Goal: Information Seeking & Learning: Find specific fact

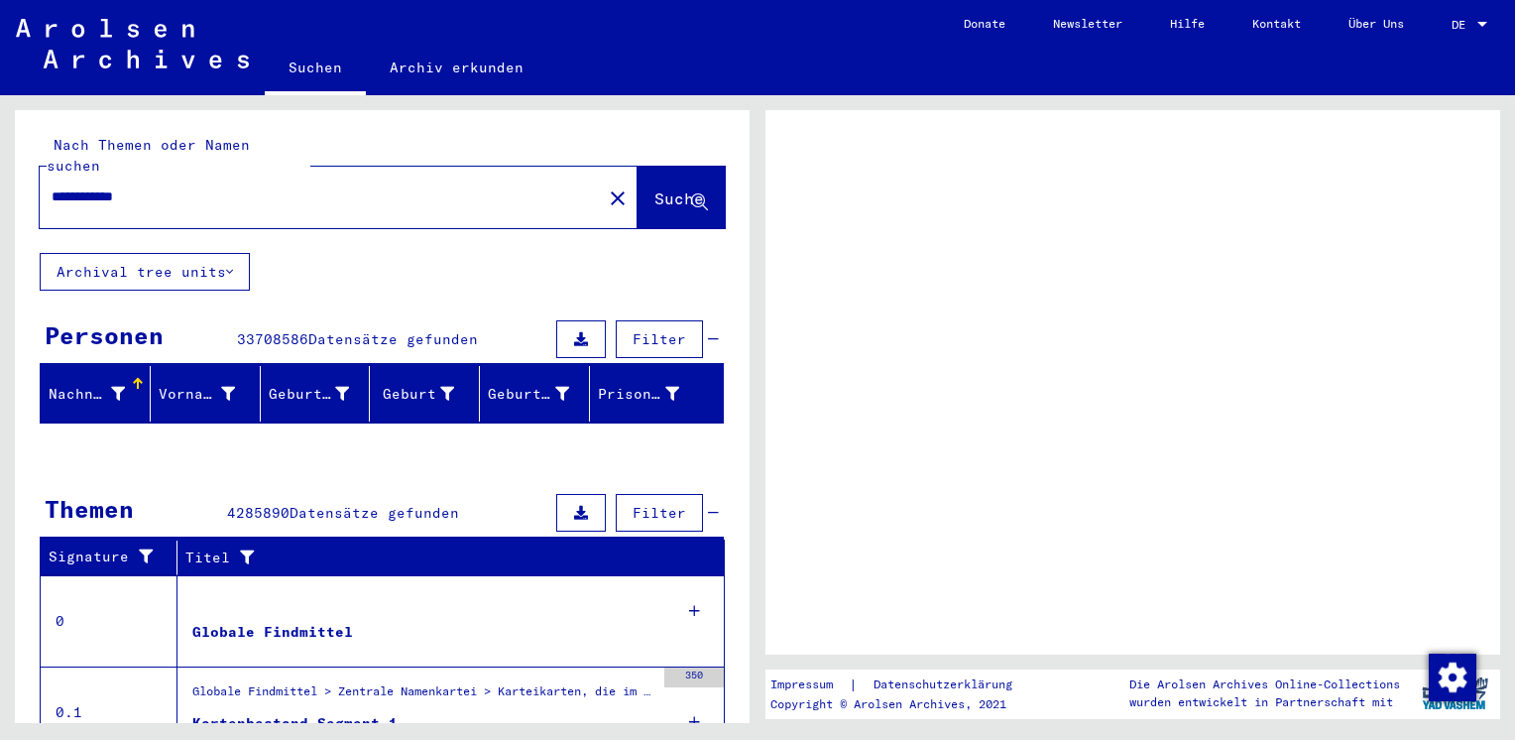
drag, startPoint x: 640, startPoint y: 178, endPoint x: 585, endPoint y: 227, distance: 73.8
click at [654, 188] on span "Suche" at bounding box center [679, 198] width 50 height 20
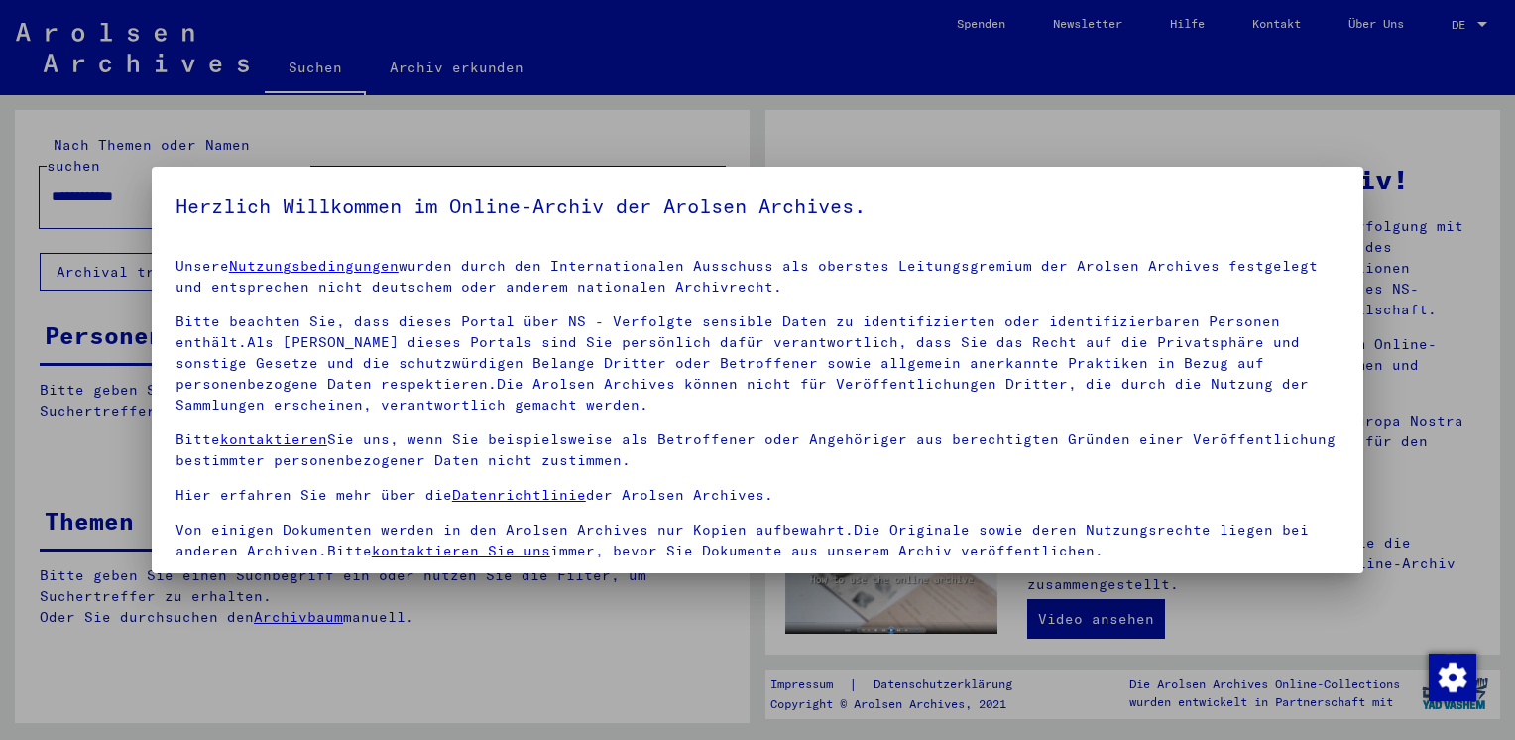
scroll to position [167, 0]
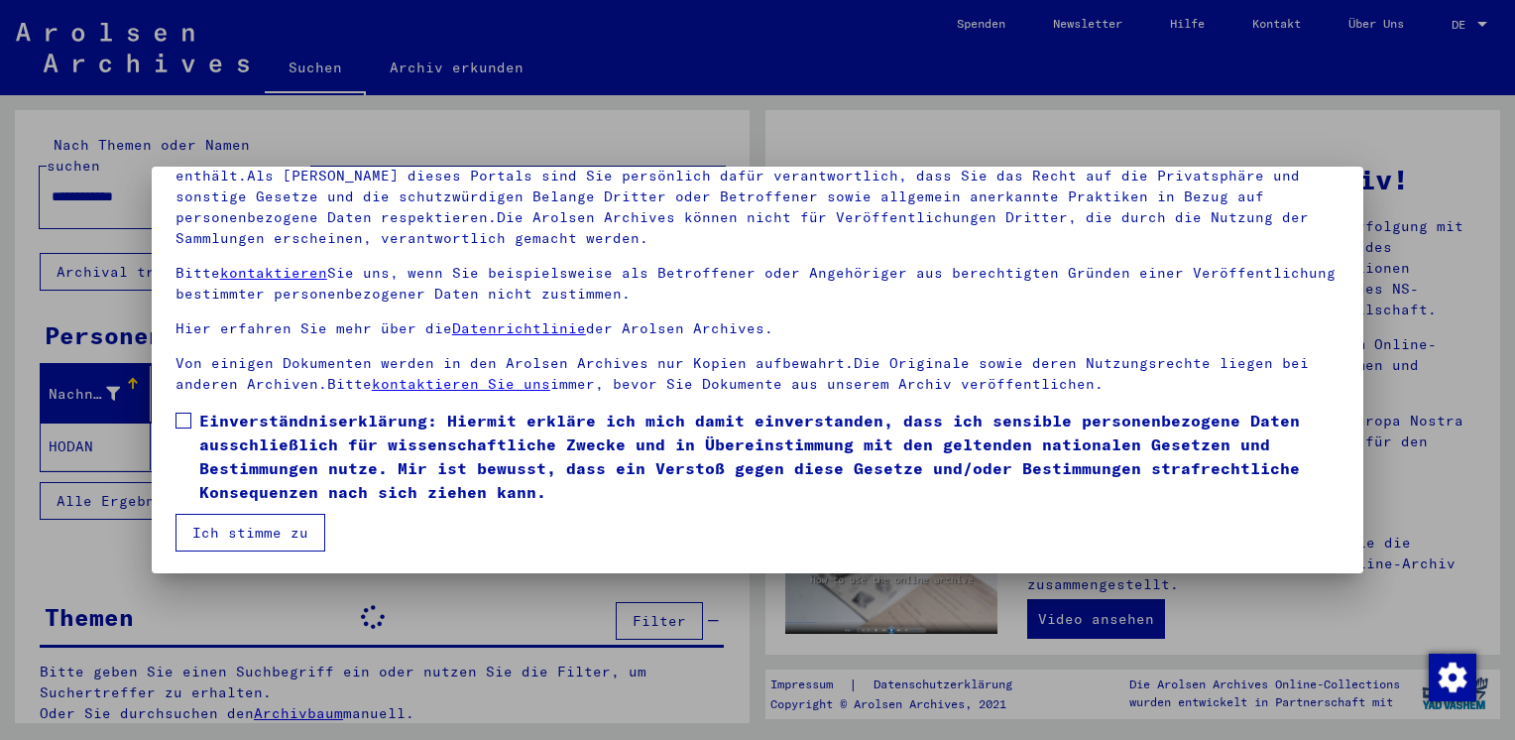
click at [186, 416] on span at bounding box center [183, 420] width 16 height 16
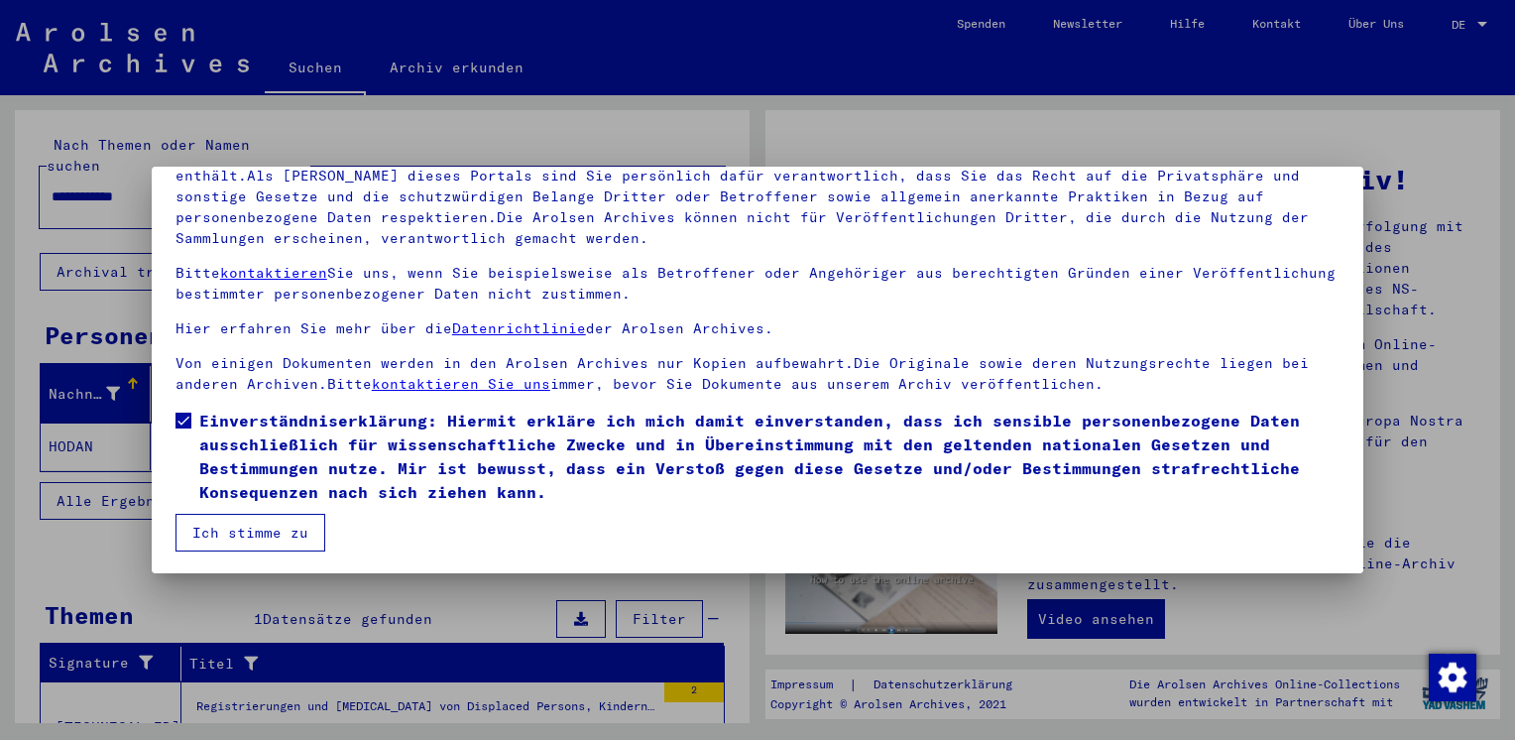
click at [215, 535] on button "Ich stimme zu" at bounding box center [250, 533] width 150 height 38
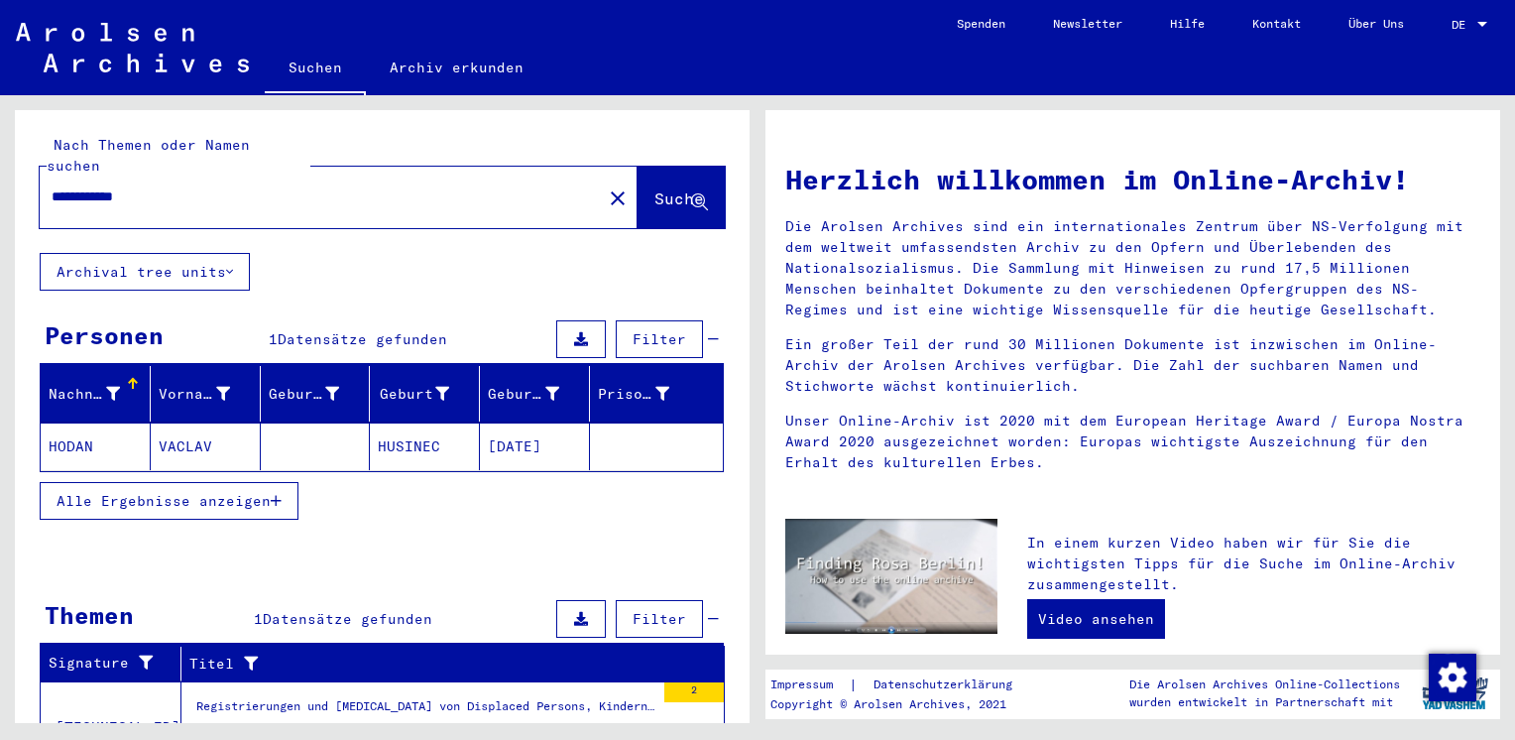
click at [654, 188] on span "Suche" at bounding box center [679, 198] width 50 height 20
click at [77, 422] on mat-cell "HODAN" at bounding box center [96, 446] width 110 height 48
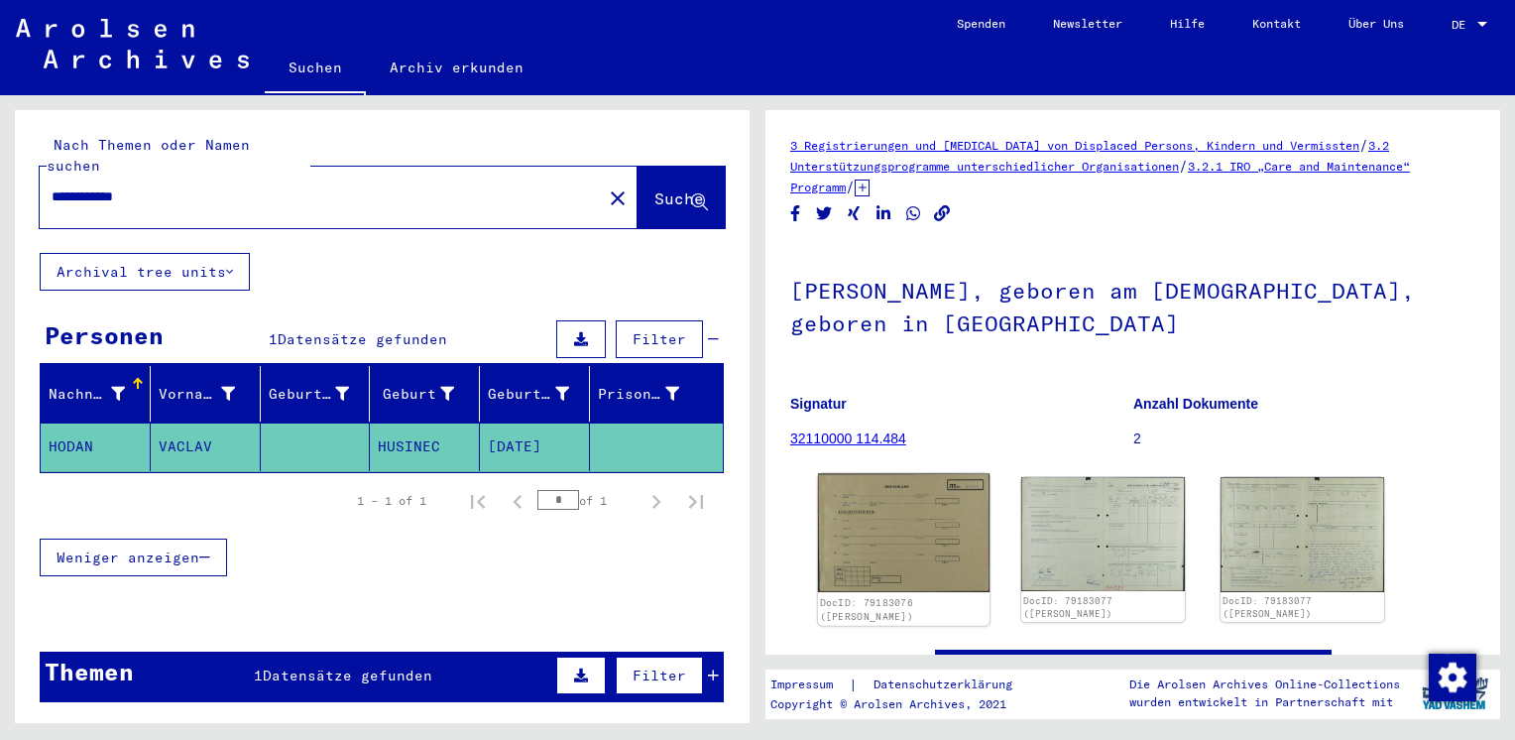
click at [904, 533] on img at bounding box center [904, 533] width 172 height 119
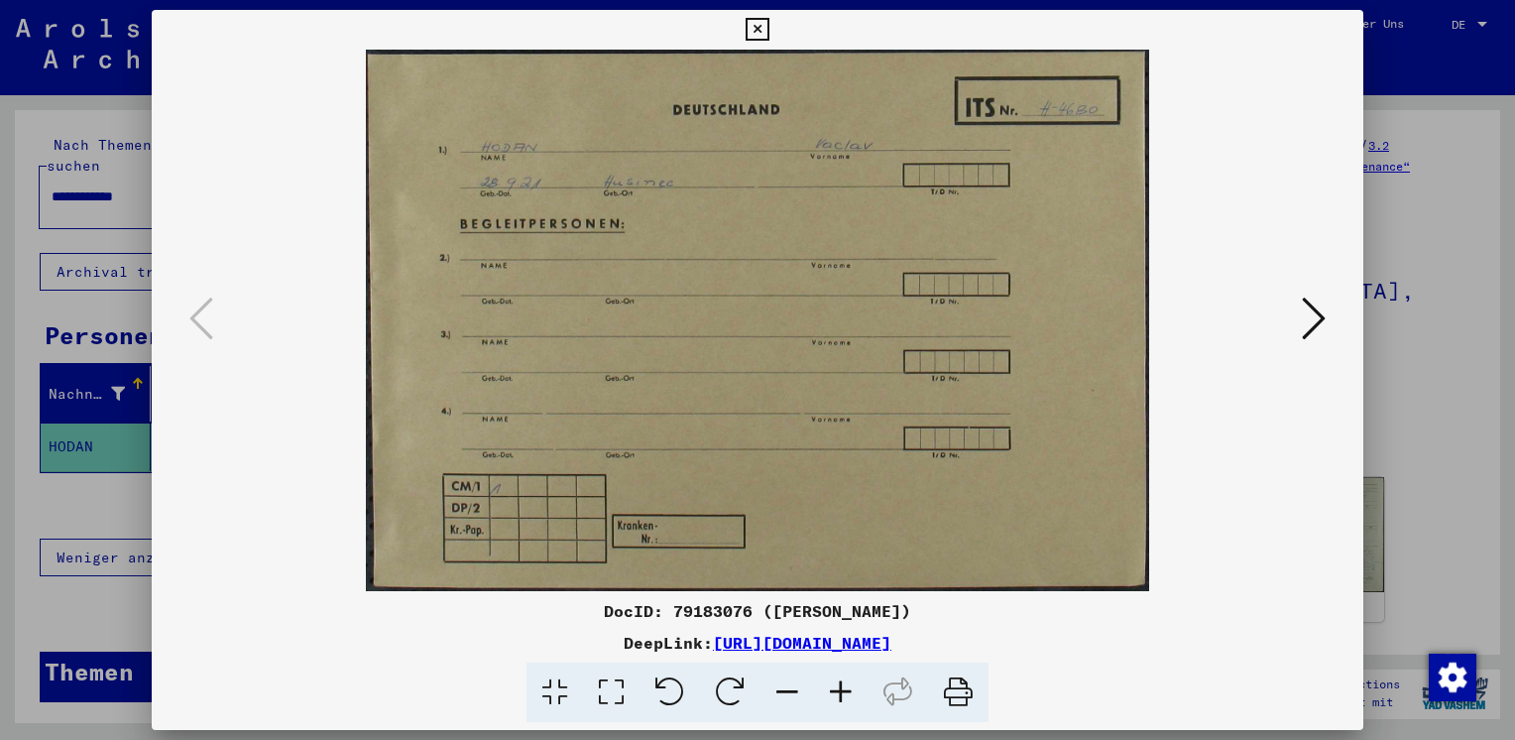
click at [1305, 311] on icon at bounding box center [1314, 318] width 24 height 48
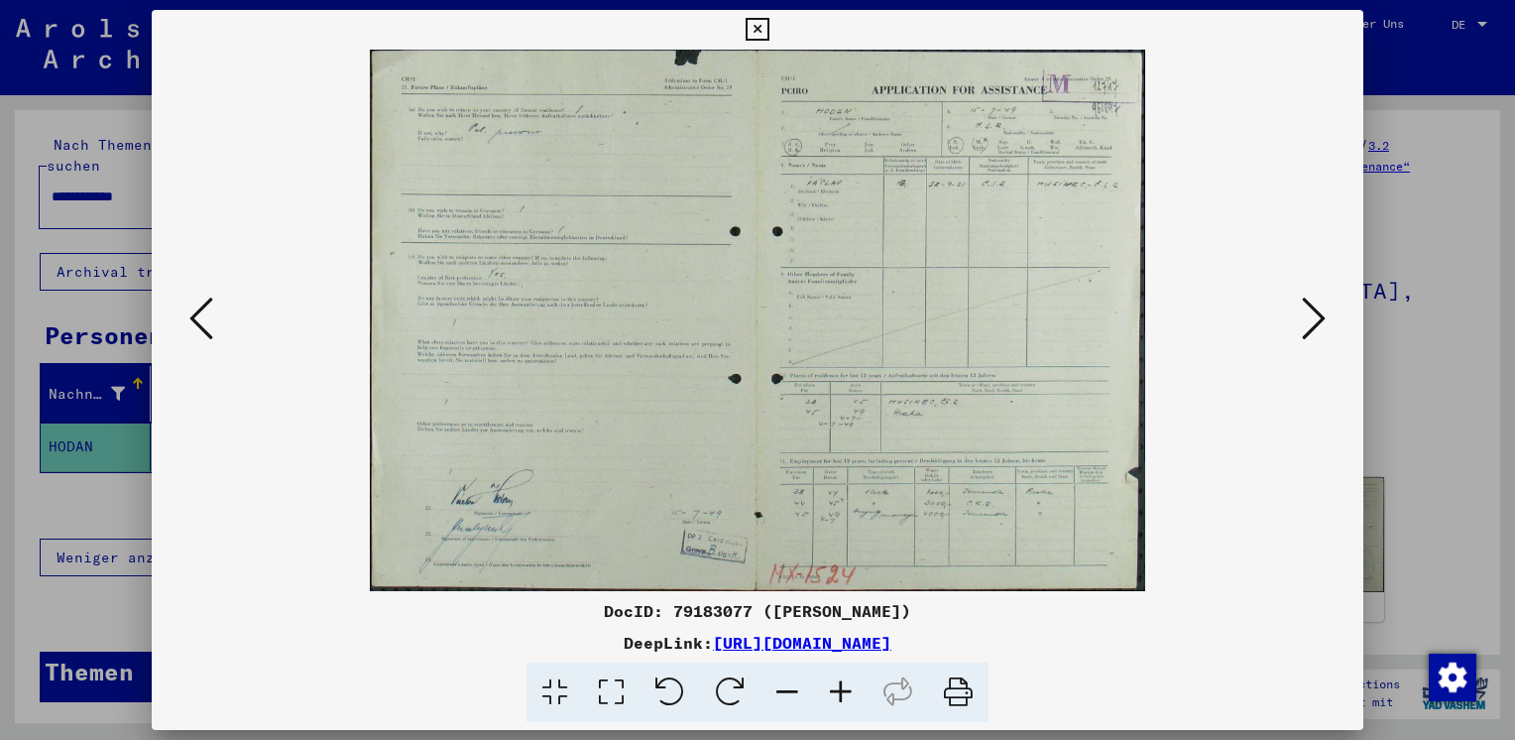
click at [841, 687] on icon at bounding box center [841, 692] width 54 height 60
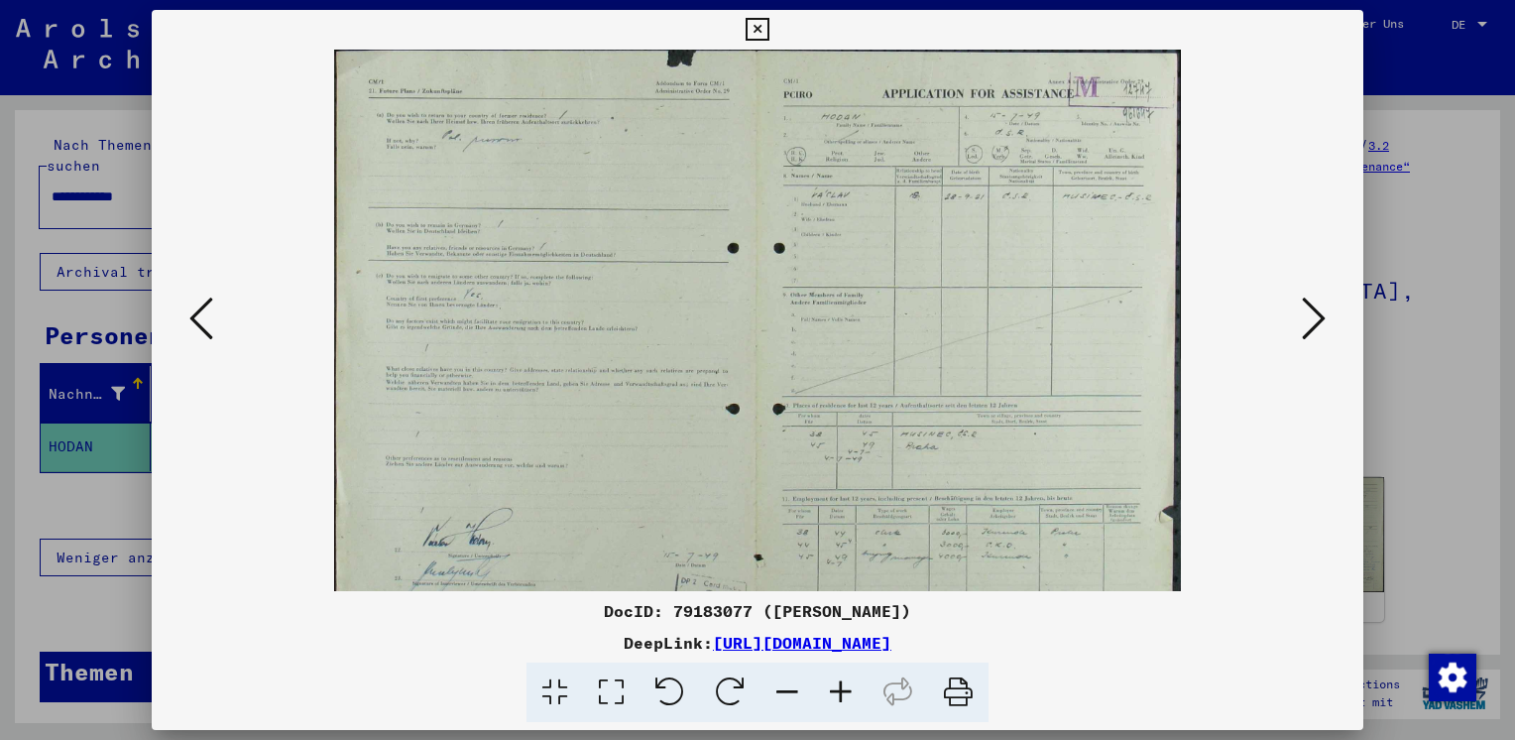
click at [841, 687] on icon at bounding box center [841, 692] width 54 height 60
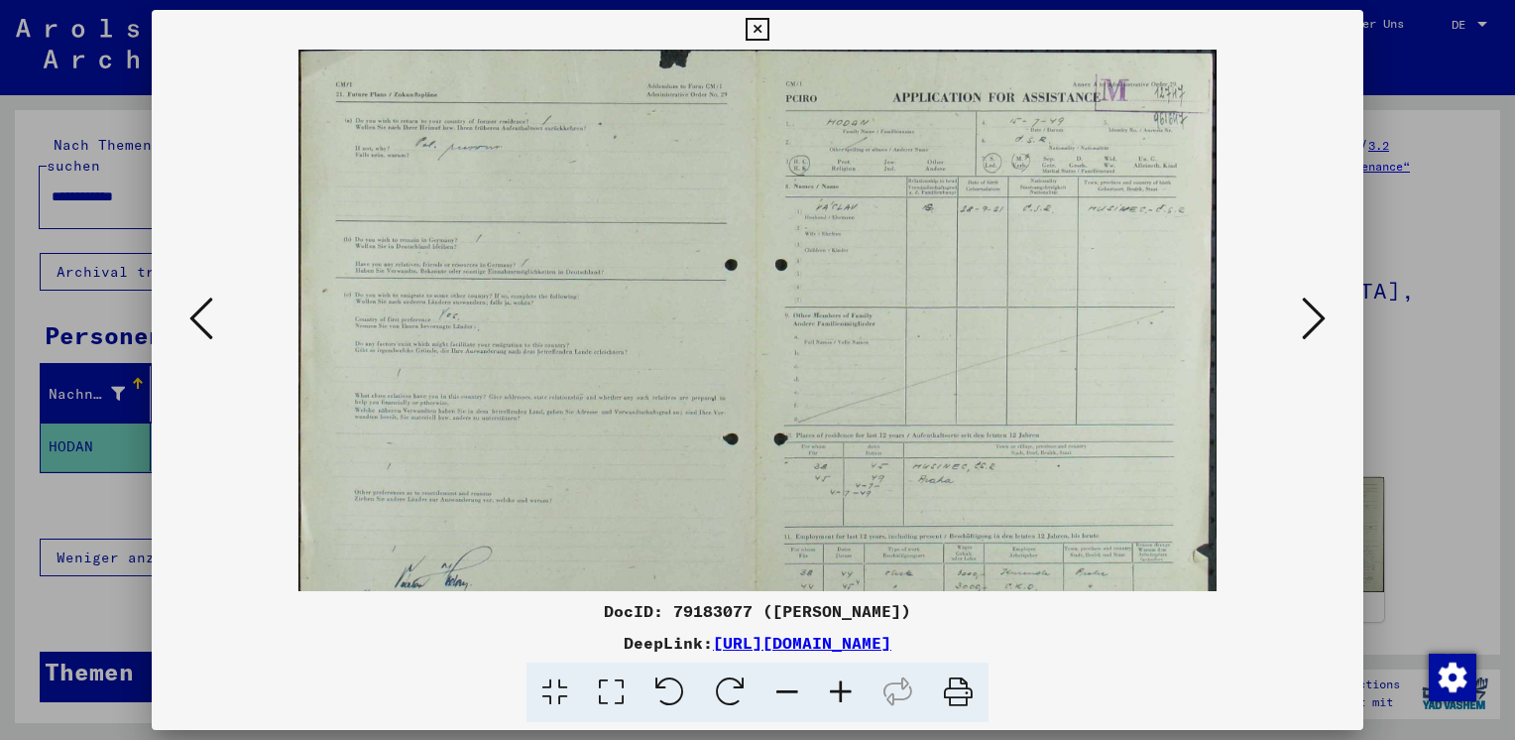
click at [841, 687] on icon at bounding box center [841, 692] width 54 height 60
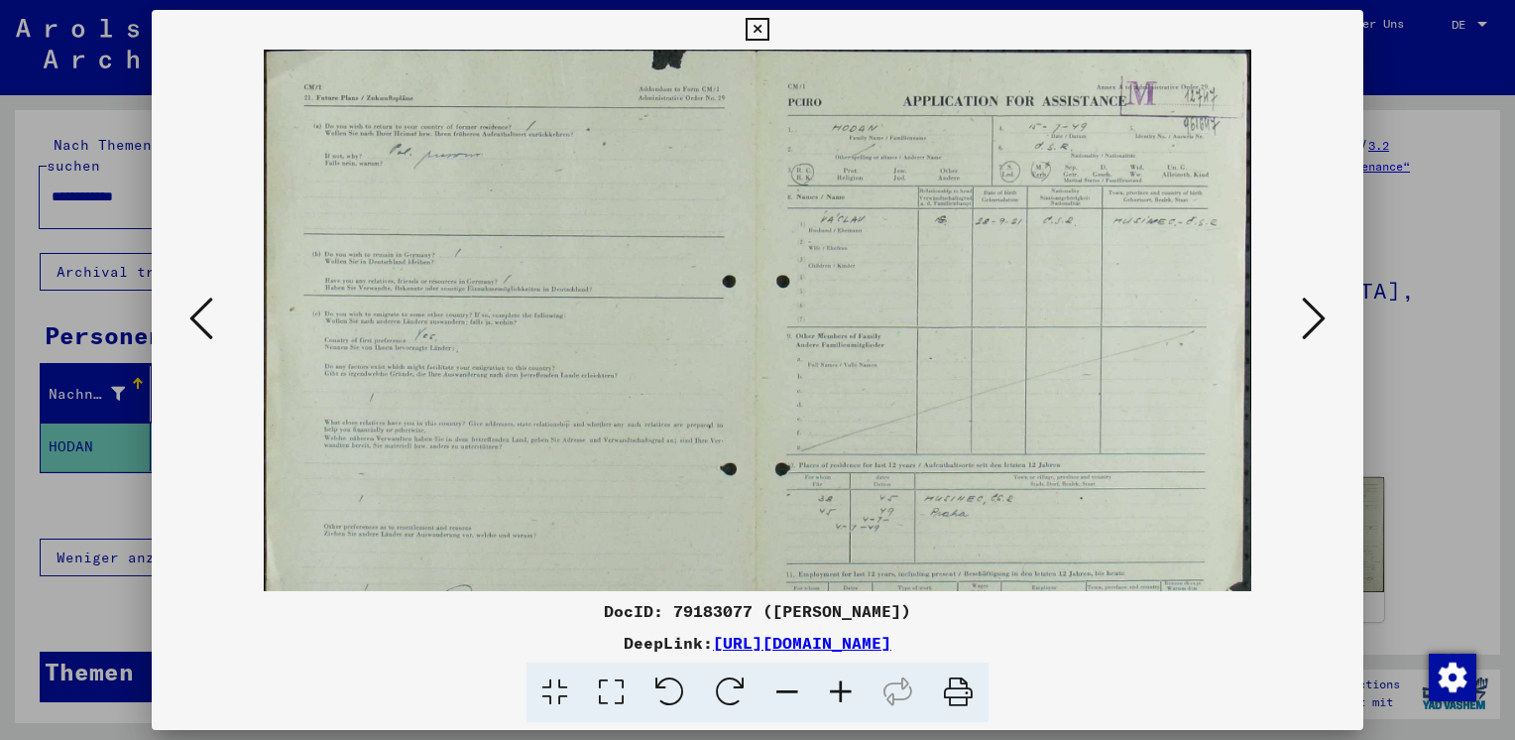
click at [841, 687] on icon at bounding box center [841, 692] width 54 height 60
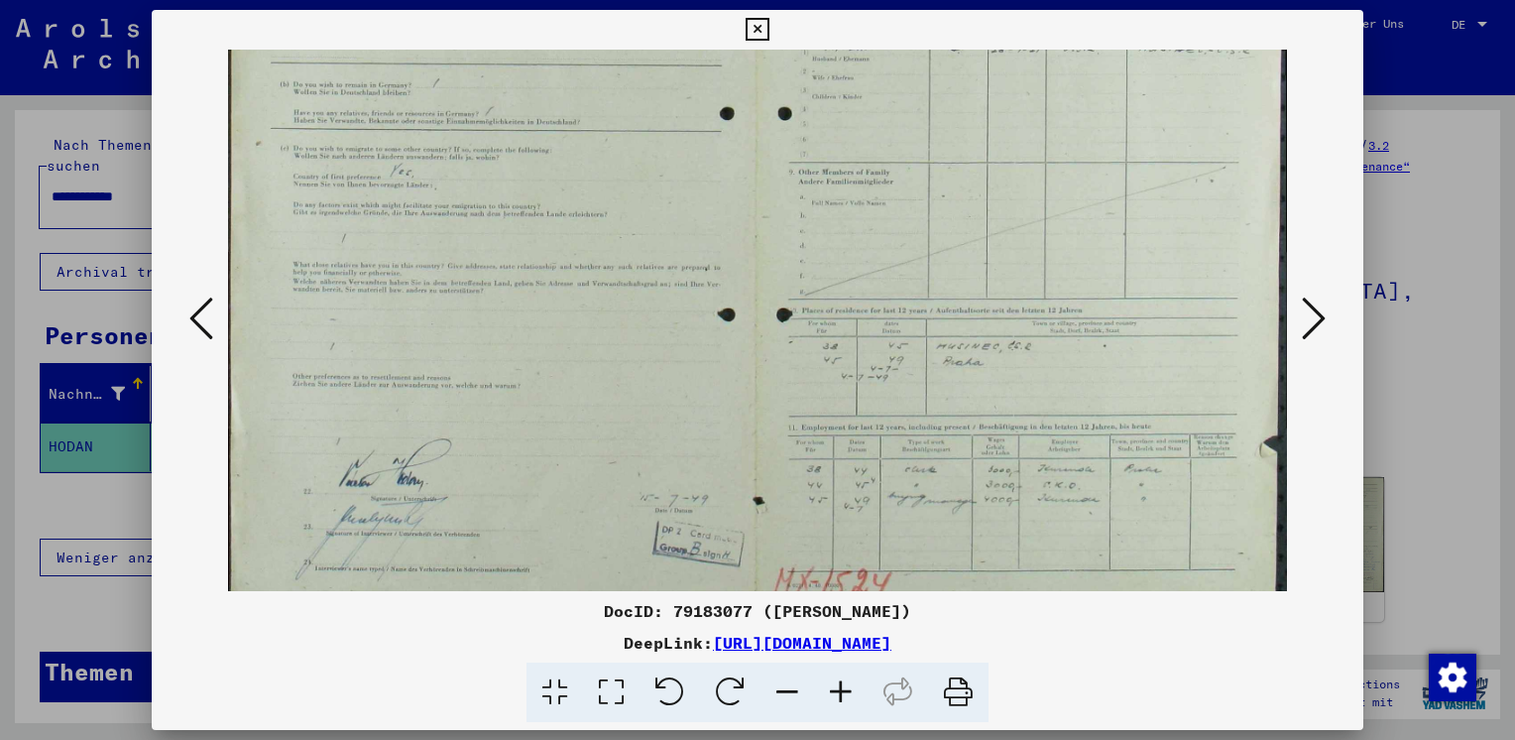
scroll to position [195, 0]
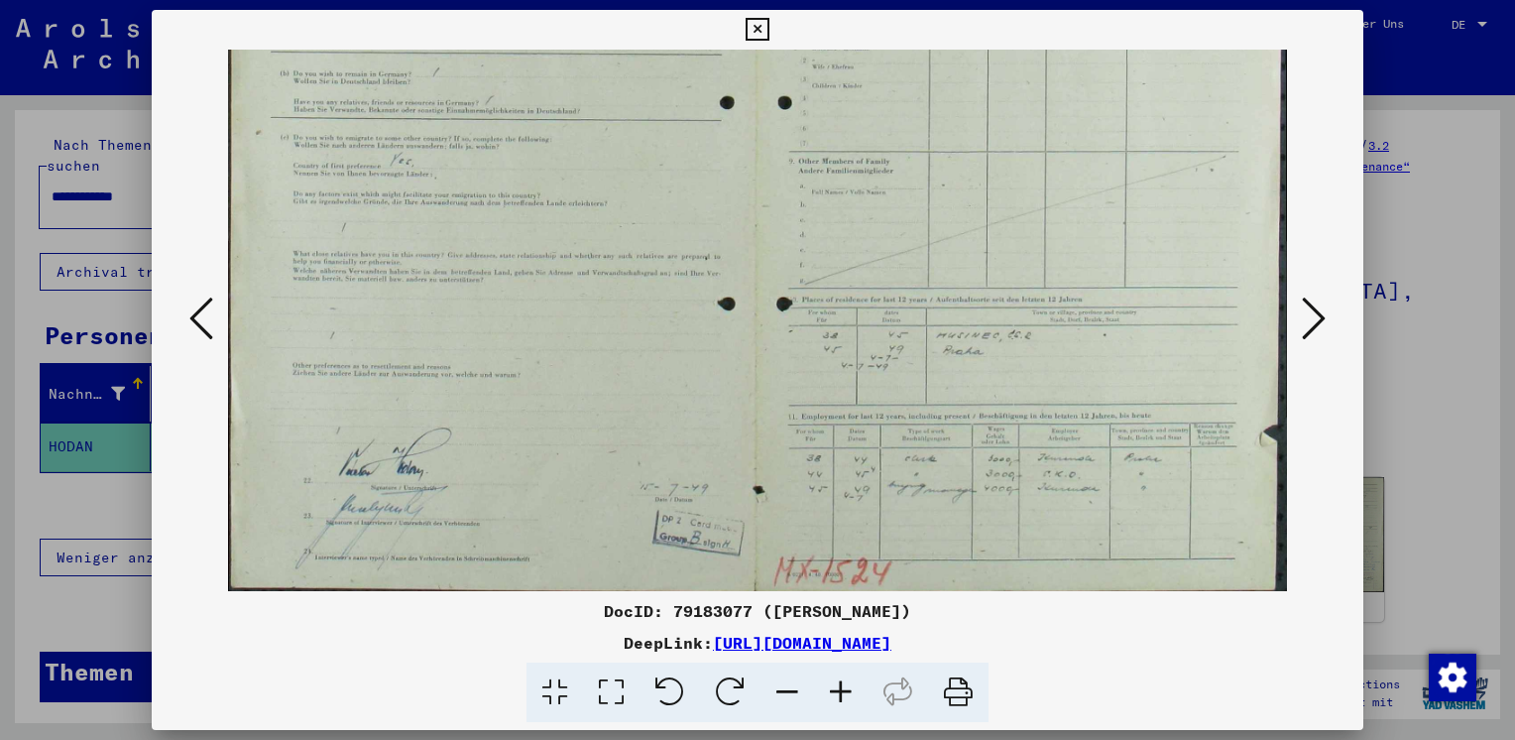
drag, startPoint x: 947, startPoint y: 367, endPoint x: 757, endPoint y: 180, distance: 265.7
click at [757, 180] on img at bounding box center [757, 224] width 1059 height 740
click at [1316, 303] on icon at bounding box center [1314, 318] width 24 height 48
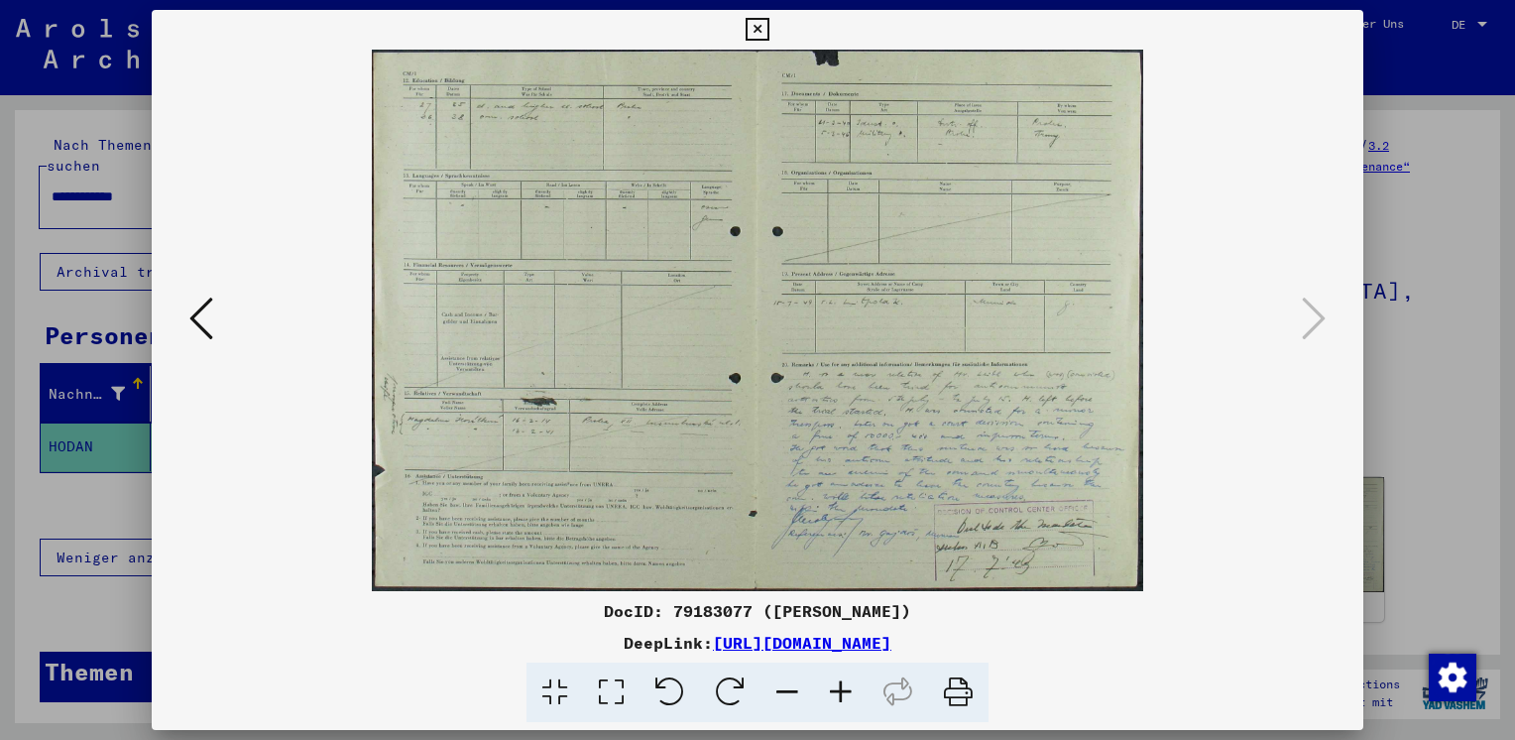
click at [875, 427] on img at bounding box center [757, 320] width 771 height 541
click at [841, 683] on icon at bounding box center [841, 692] width 54 height 60
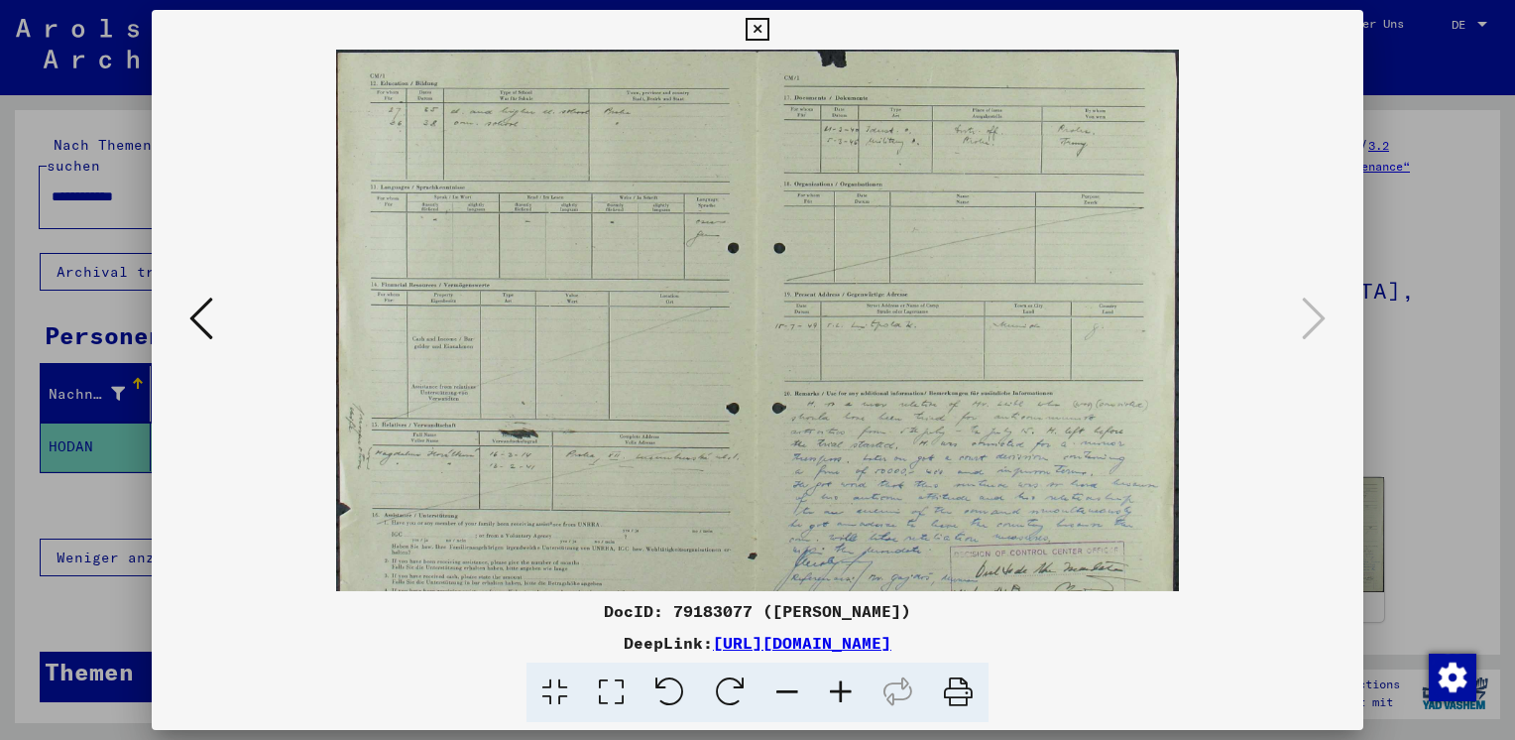
click at [841, 683] on icon at bounding box center [841, 692] width 54 height 60
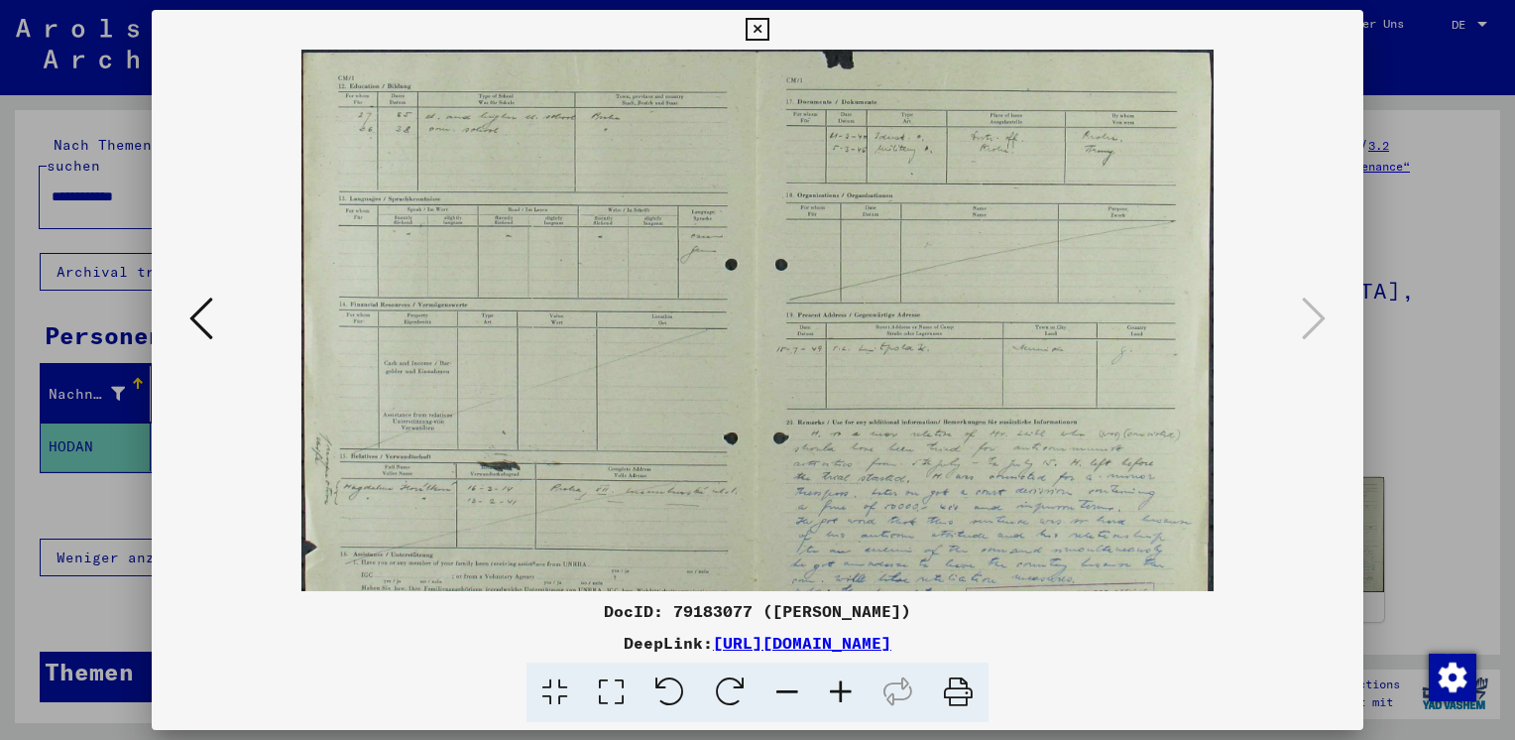
click at [841, 683] on icon at bounding box center [841, 692] width 54 height 60
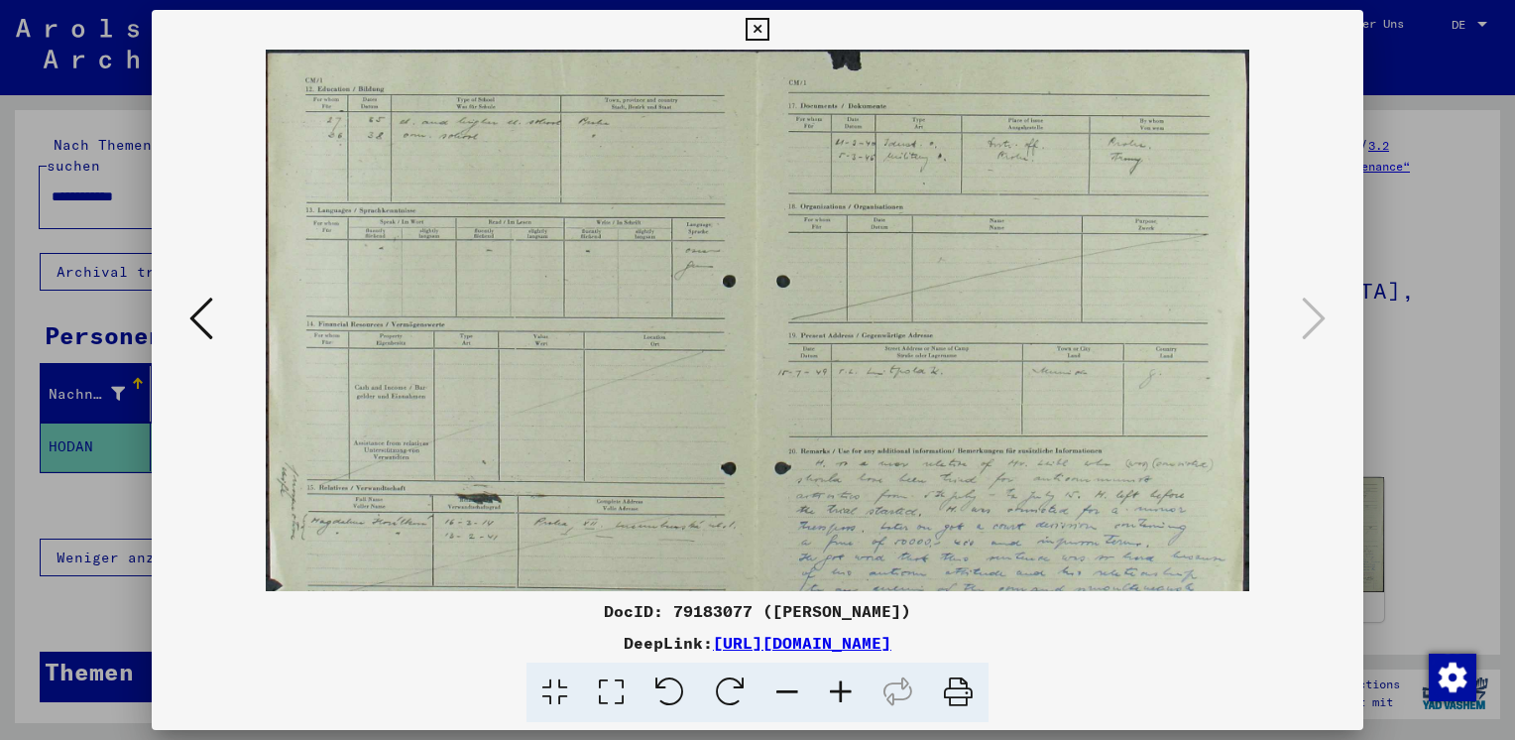
click at [841, 683] on icon at bounding box center [841, 692] width 54 height 60
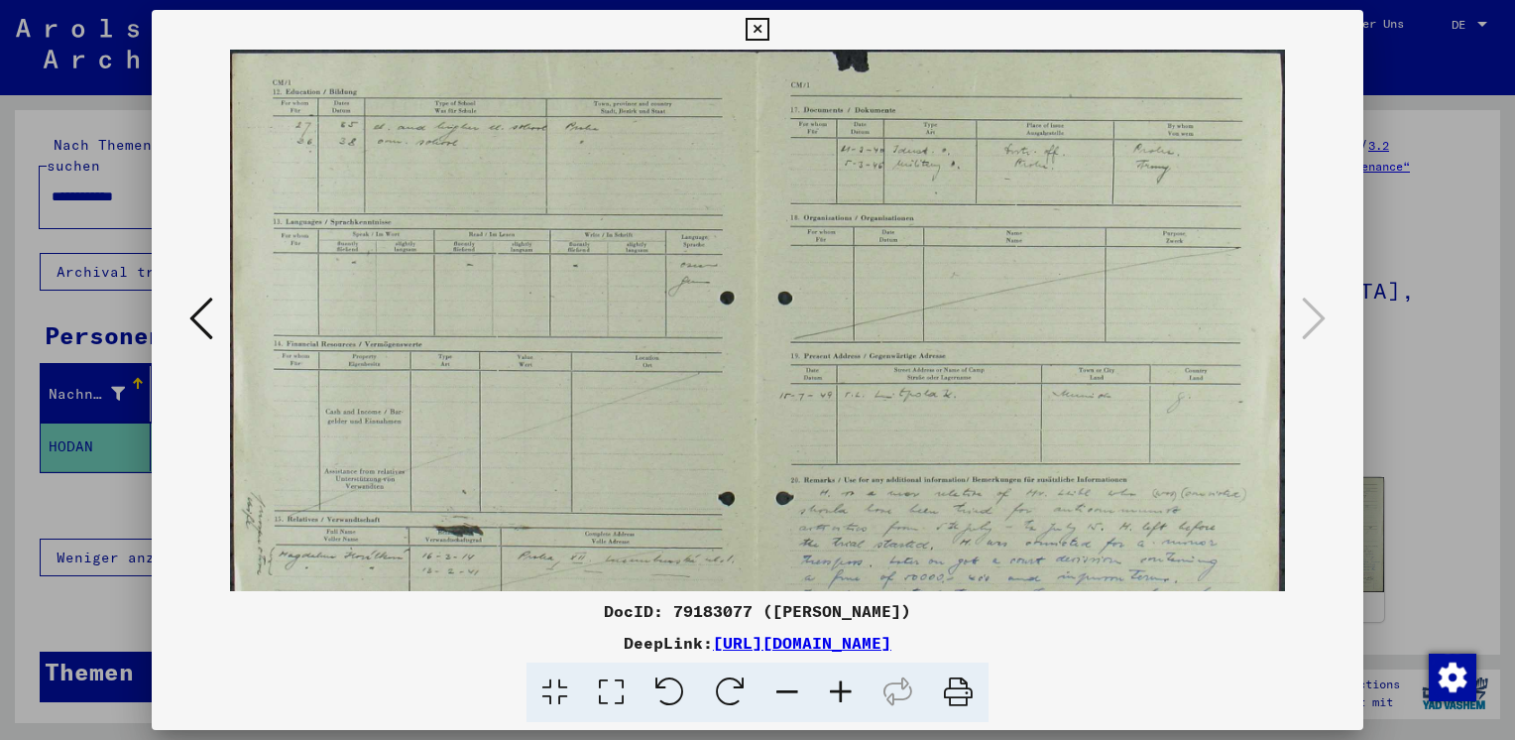
click at [841, 683] on icon at bounding box center [841, 692] width 54 height 60
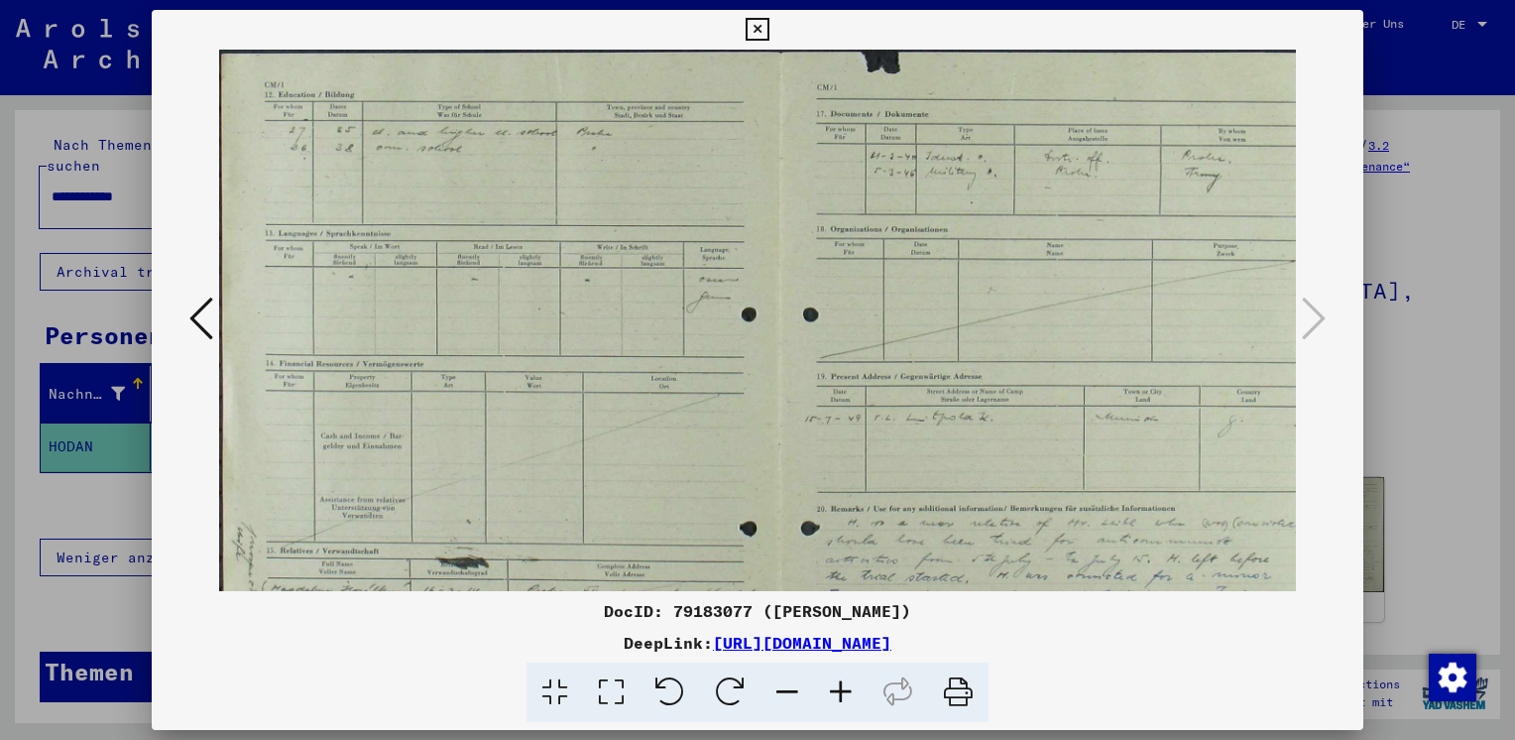
drag, startPoint x: 841, startPoint y: 683, endPoint x: 840, endPoint y: 668, distance: 14.9
click at [840, 678] on icon at bounding box center [841, 692] width 54 height 60
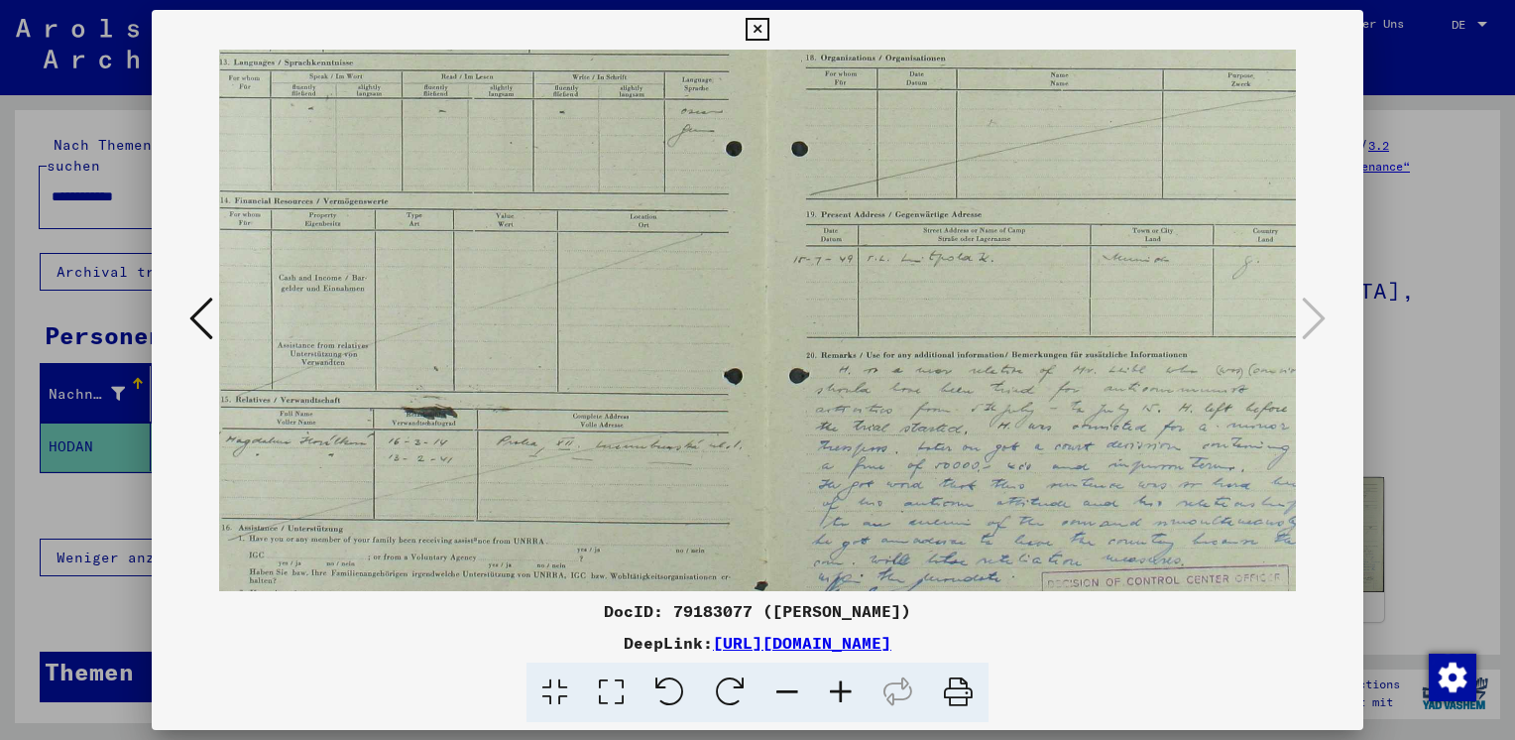
scroll to position [297, 118]
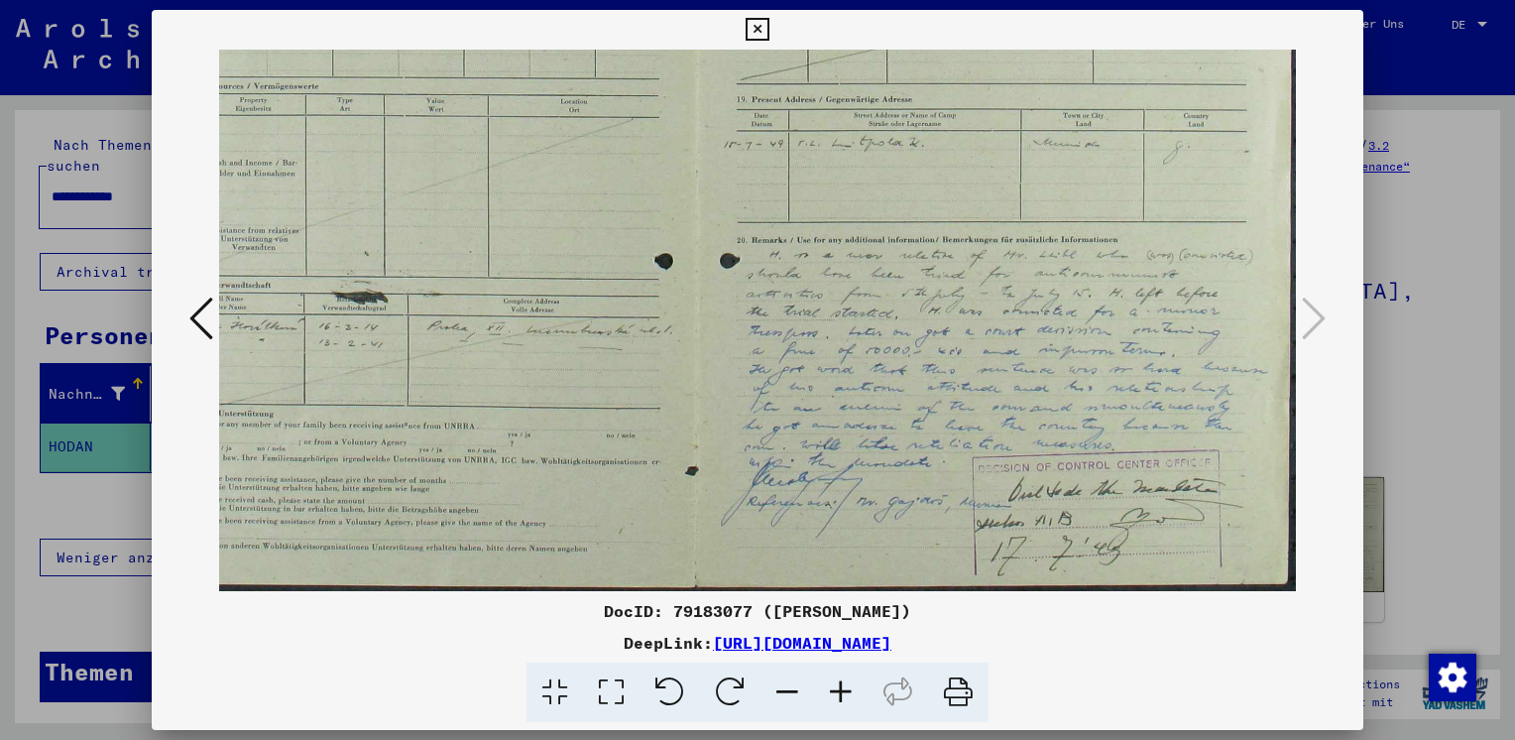
drag, startPoint x: 959, startPoint y: 414, endPoint x: 773, endPoint y: 27, distance: 429.7
click at [773, 27] on div "DocID: 79183077 ([PERSON_NAME]) DeepLink: [URL][DOMAIN_NAME]" at bounding box center [757, 366] width 1211 height 713
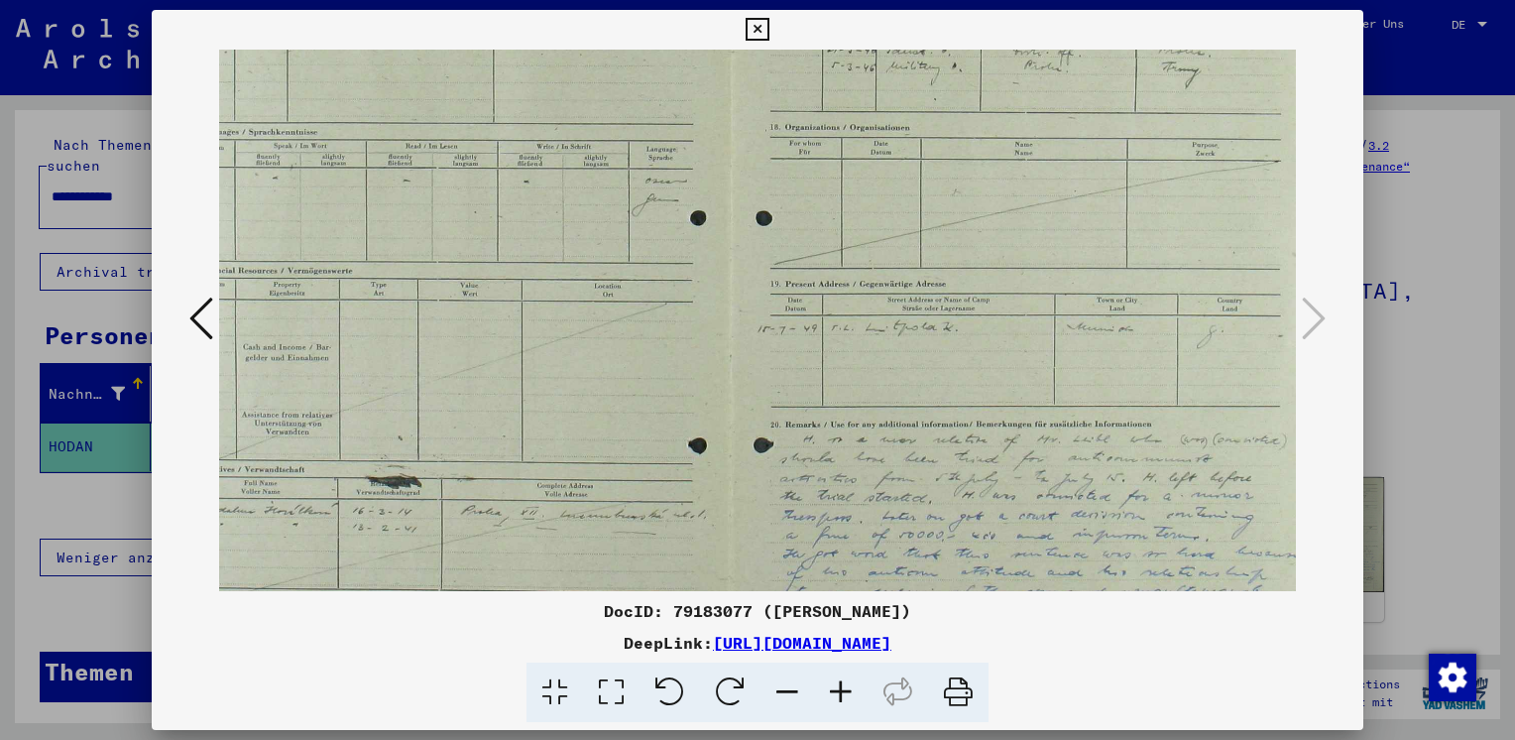
scroll to position [25, 67]
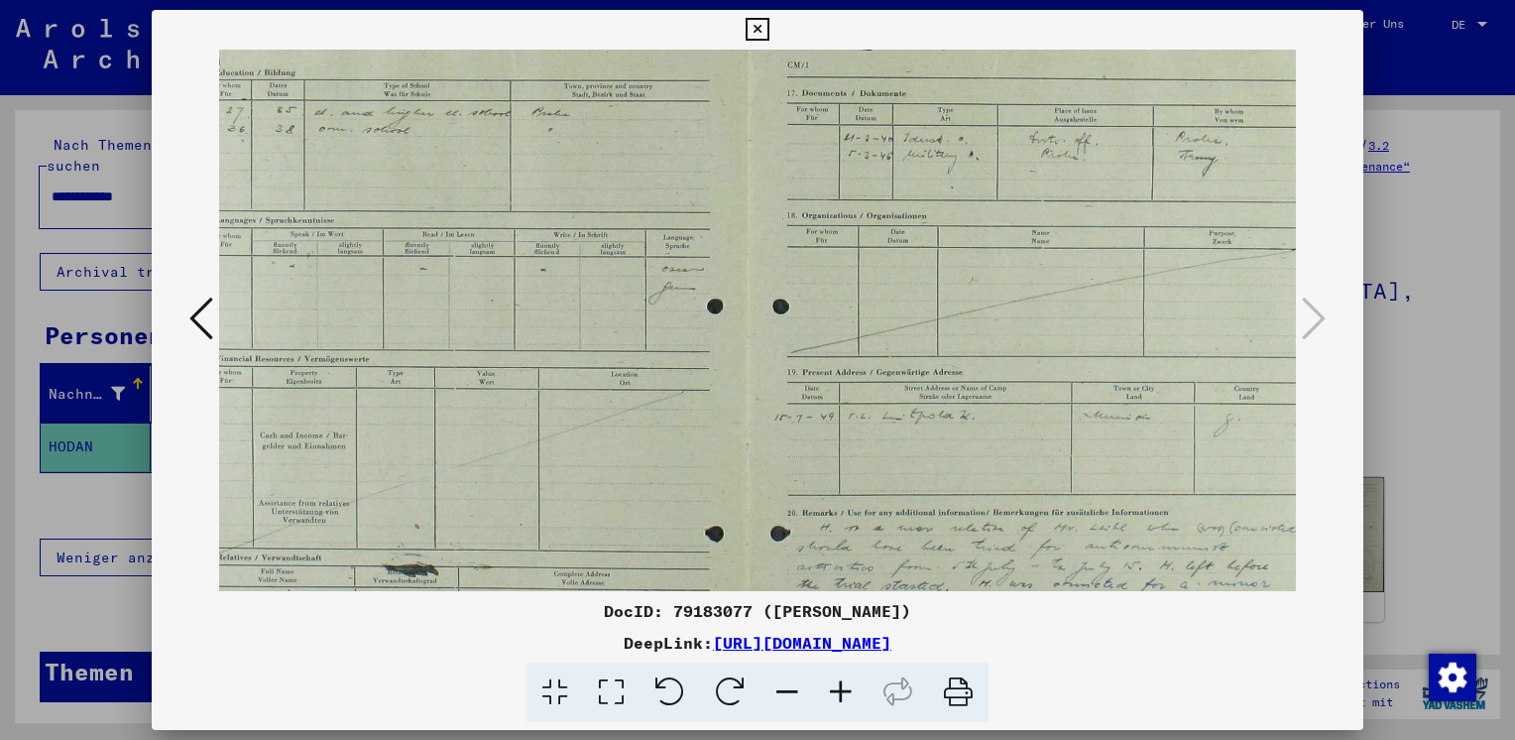
drag, startPoint x: 891, startPoint y: 371, endPoint x: 943, endPoint y: 643, distance: 277.5
click at [943, 643] on div "DocID: 79183077 ([PERSON_NAME]) DeepLink: [URL][DOMAIN_NAME]" at bounding box center [757, 366] width 1211 height 713
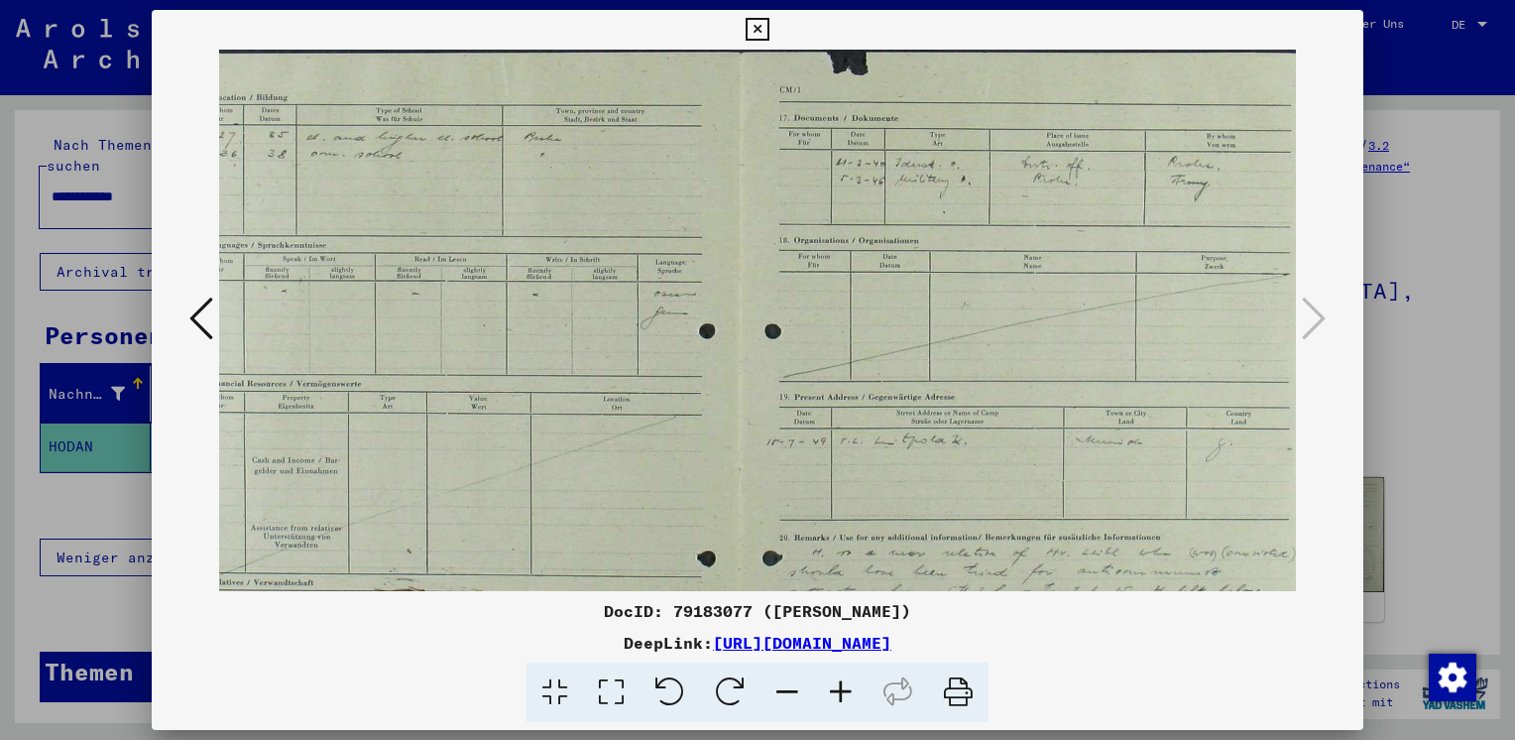
scroll to position [0, 76]
drag, startPoint x: 917, startPoint y: 417, endPoint x: 906, endPoint y: 490, distance: 73.2
click at [906, 490] on img at bounding box center [741, 469] width 1196 height 839
drag, startPoint x: 755, startPoint y: 23, endPoint x: 533, endPoint y: 90, distance: 232.1
click at [753, 23] on icon at bounding box center [757, 30] width 23 height 24
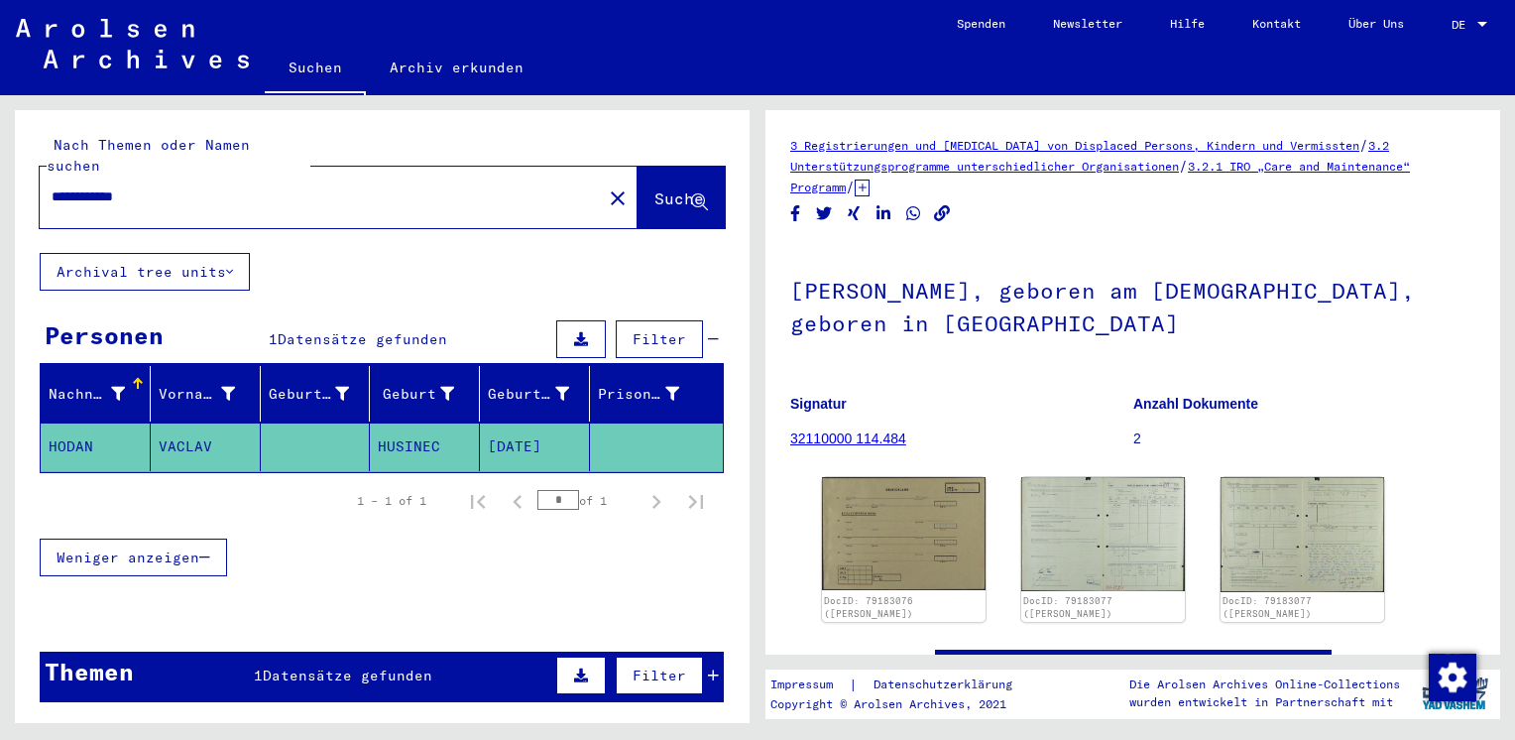
drag, startPoint x: 110, startPoint y: 176, endPoint x: -4, endPoint y: 175, distance: 114.0
click at [0, 175] on html "**********" at bounding box center [757, 370] width 1515 height 740
type input "*****"
click at [654, 188] on span "Suche" at bounding box center [679, 198] width 50 height 20
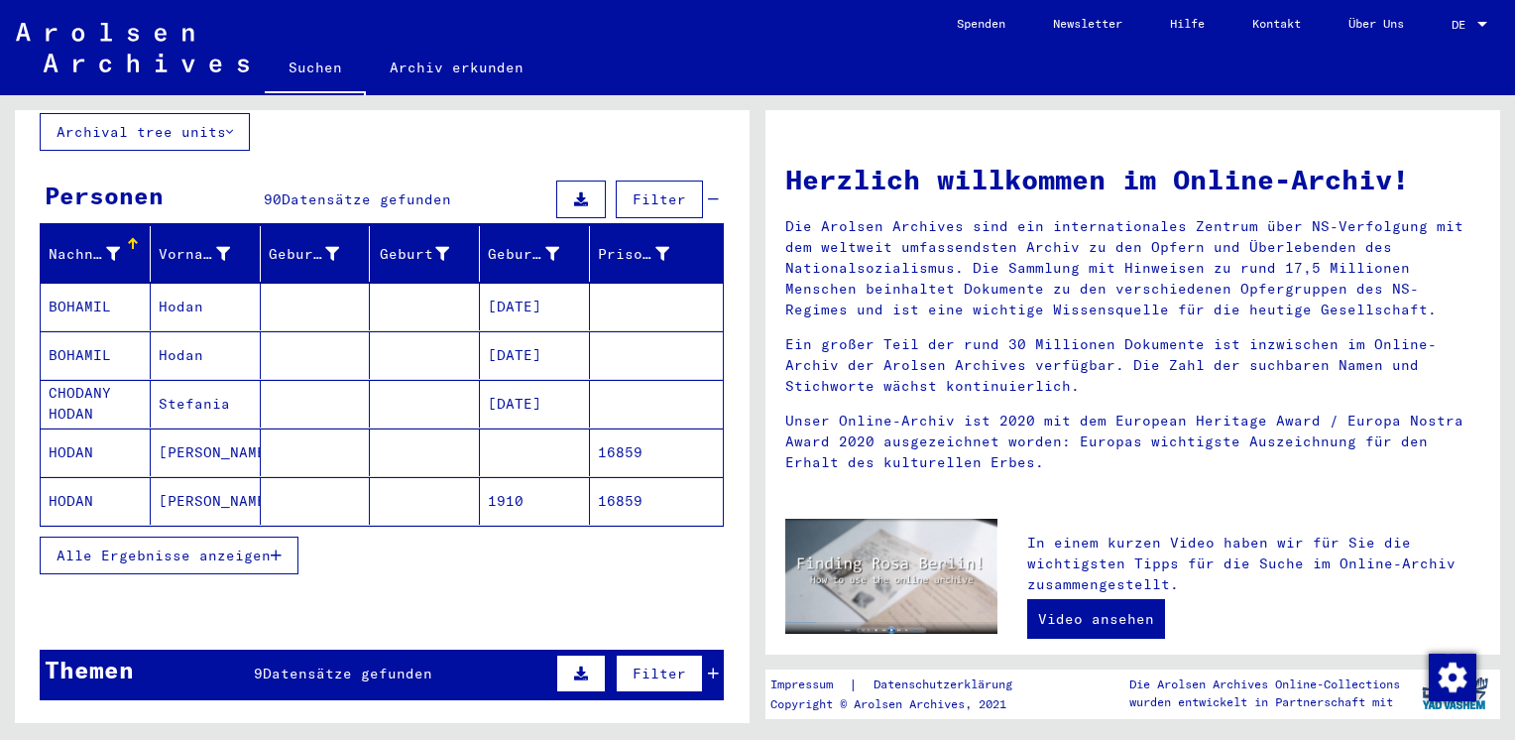
scroll to position [198, 0]
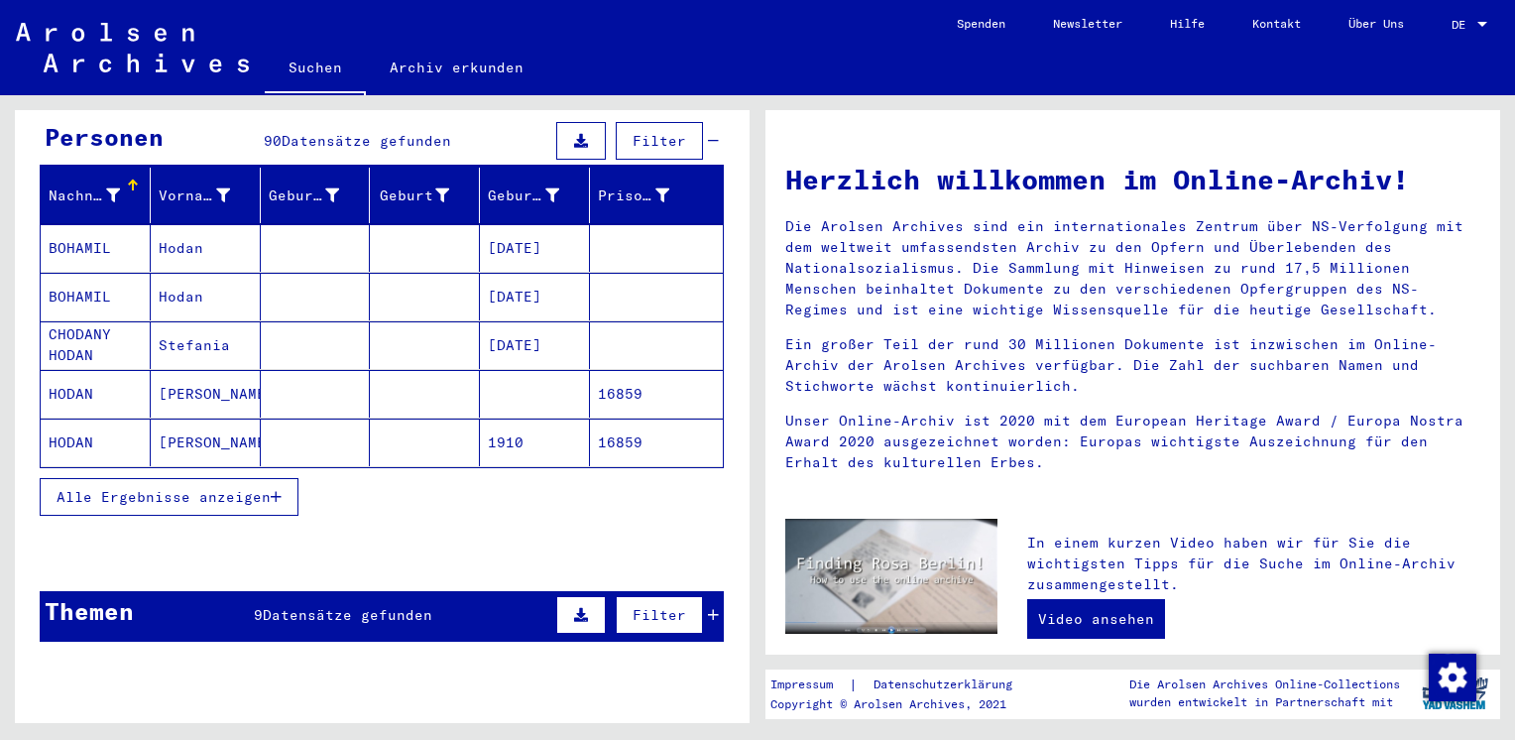
click at [75, 421] on mat-cell "HODAN" at bounding box center [96, 442] width 110 height 48
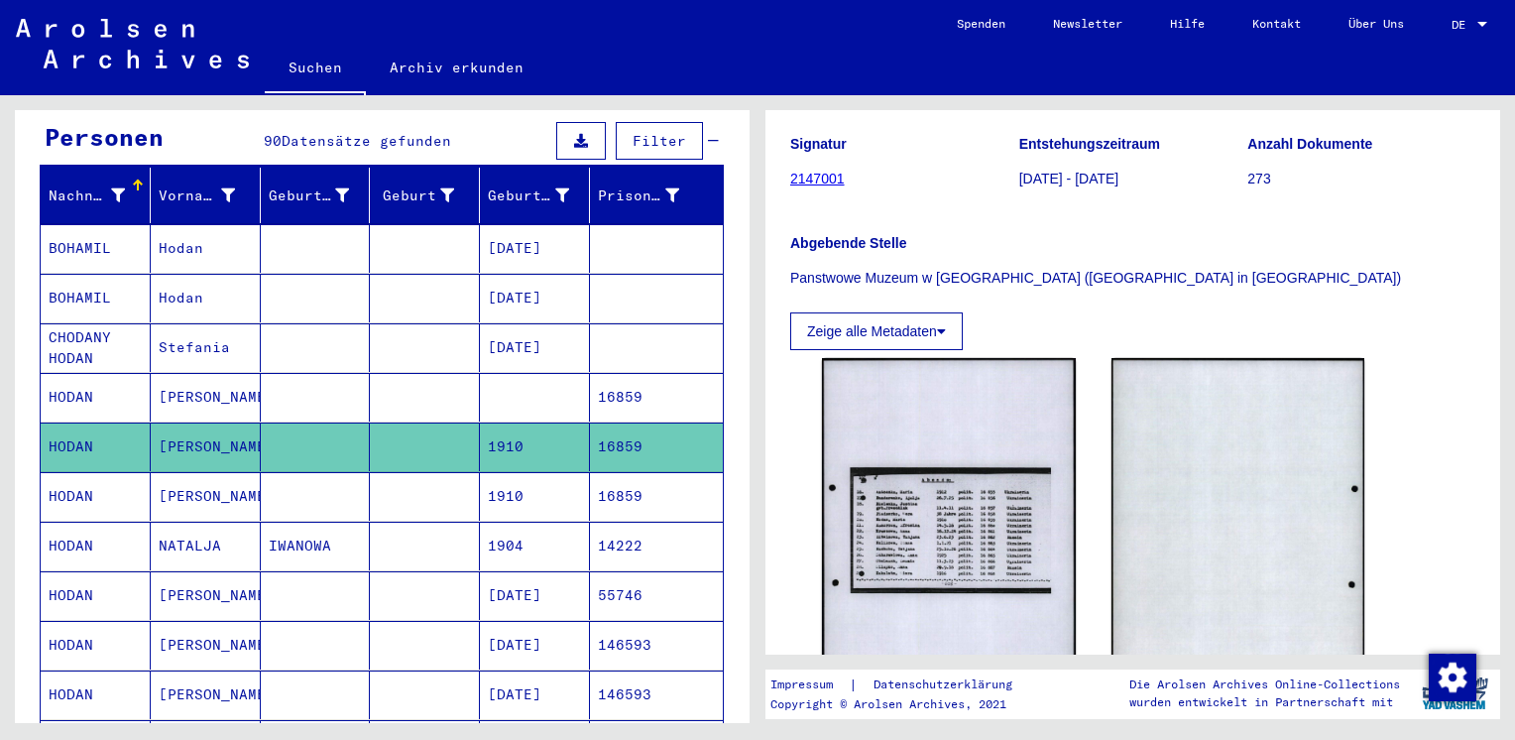
scroll to position [198, 0]
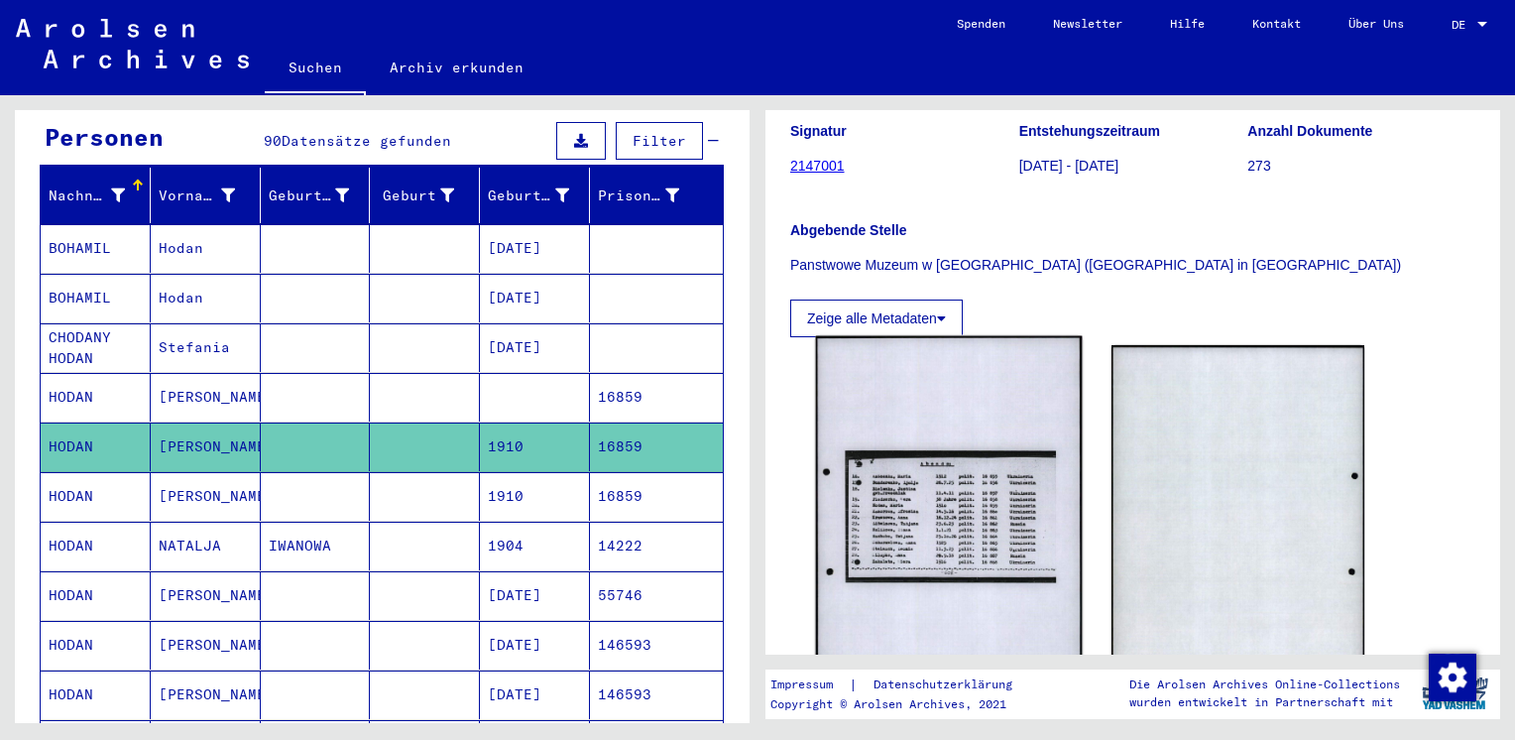
click at [952, 524] on img at bounding box center [949, 523] width 266 height 374
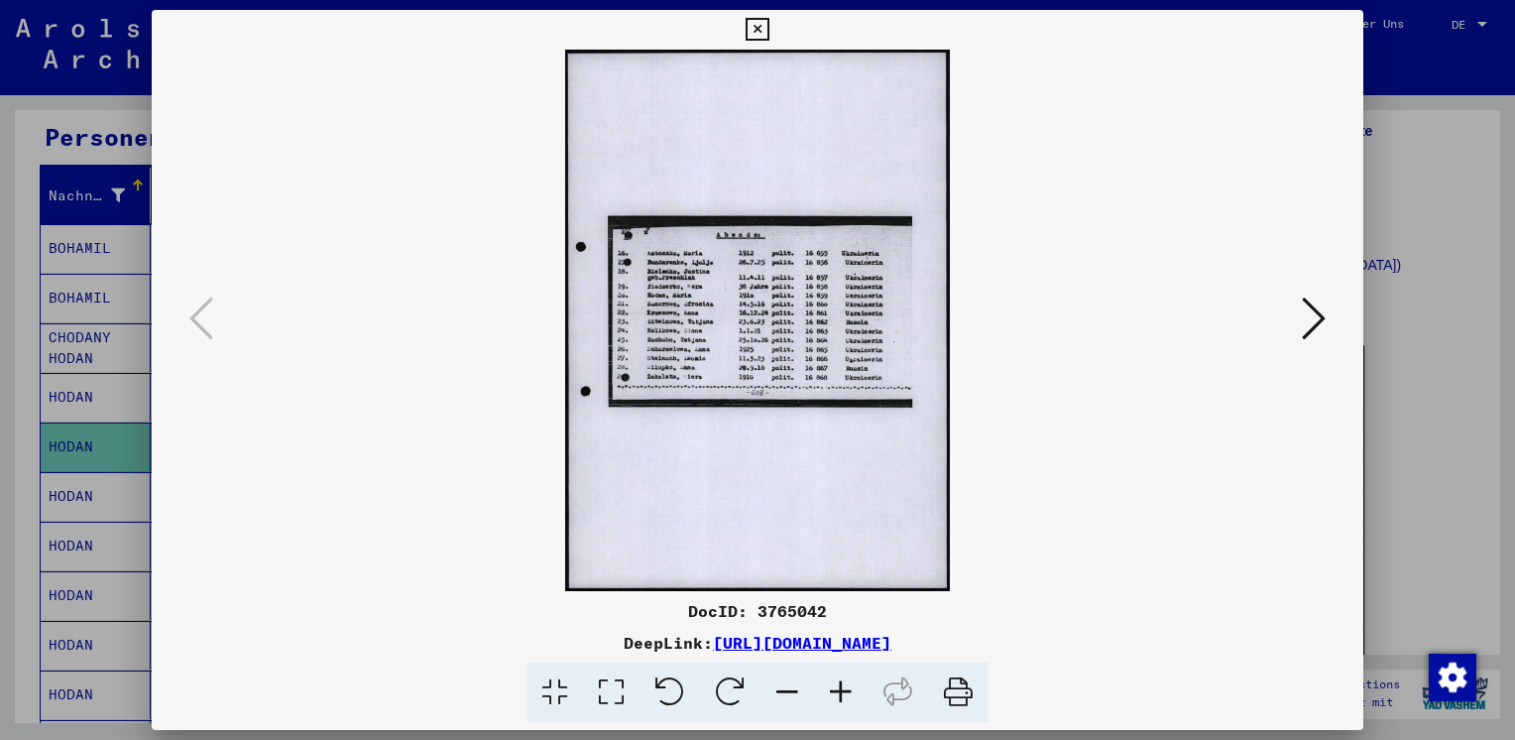
click at [835, 680] on icon at bounding box center [841, 692] width 54 height 60
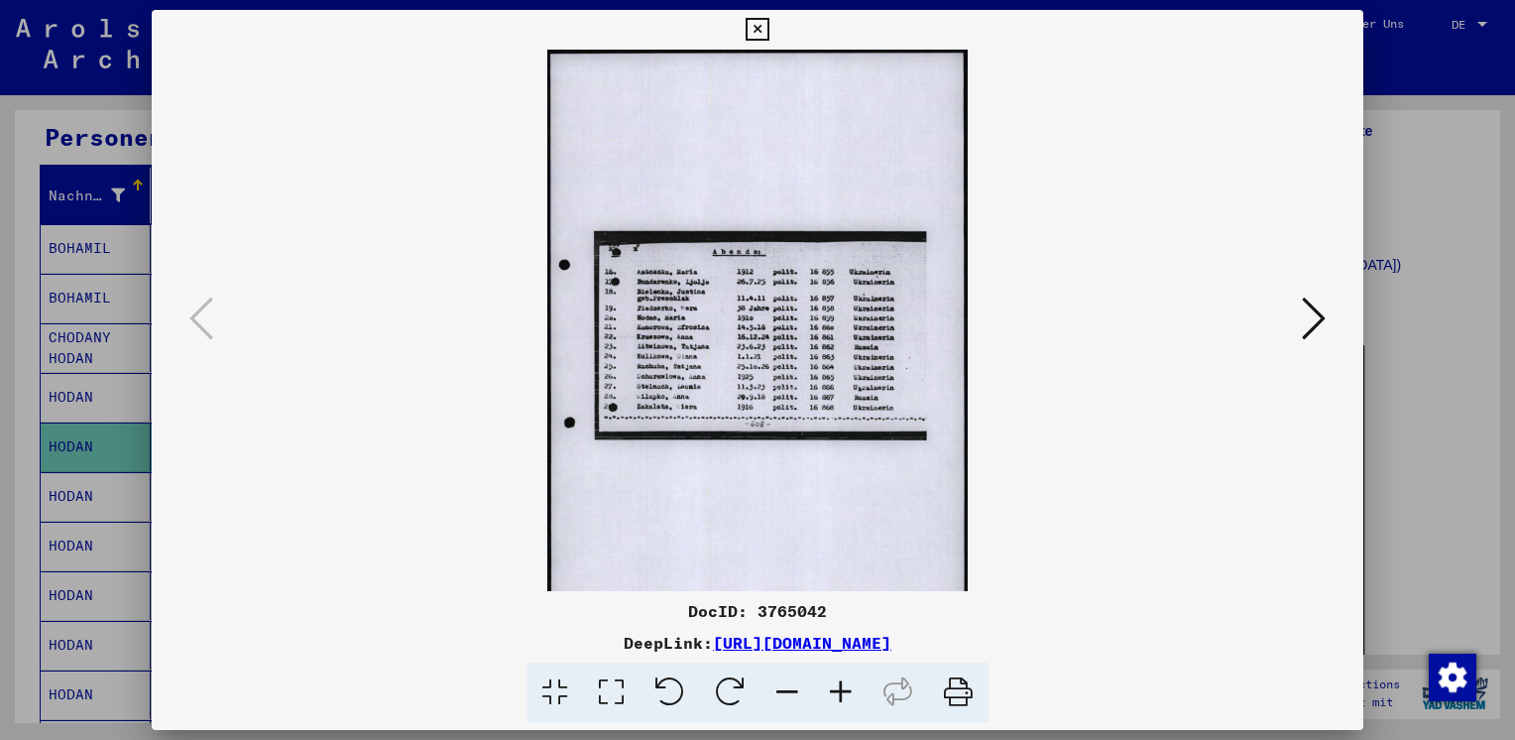
click at [836, 681] on icon at bounding box center [841, 692] width 54 height 60
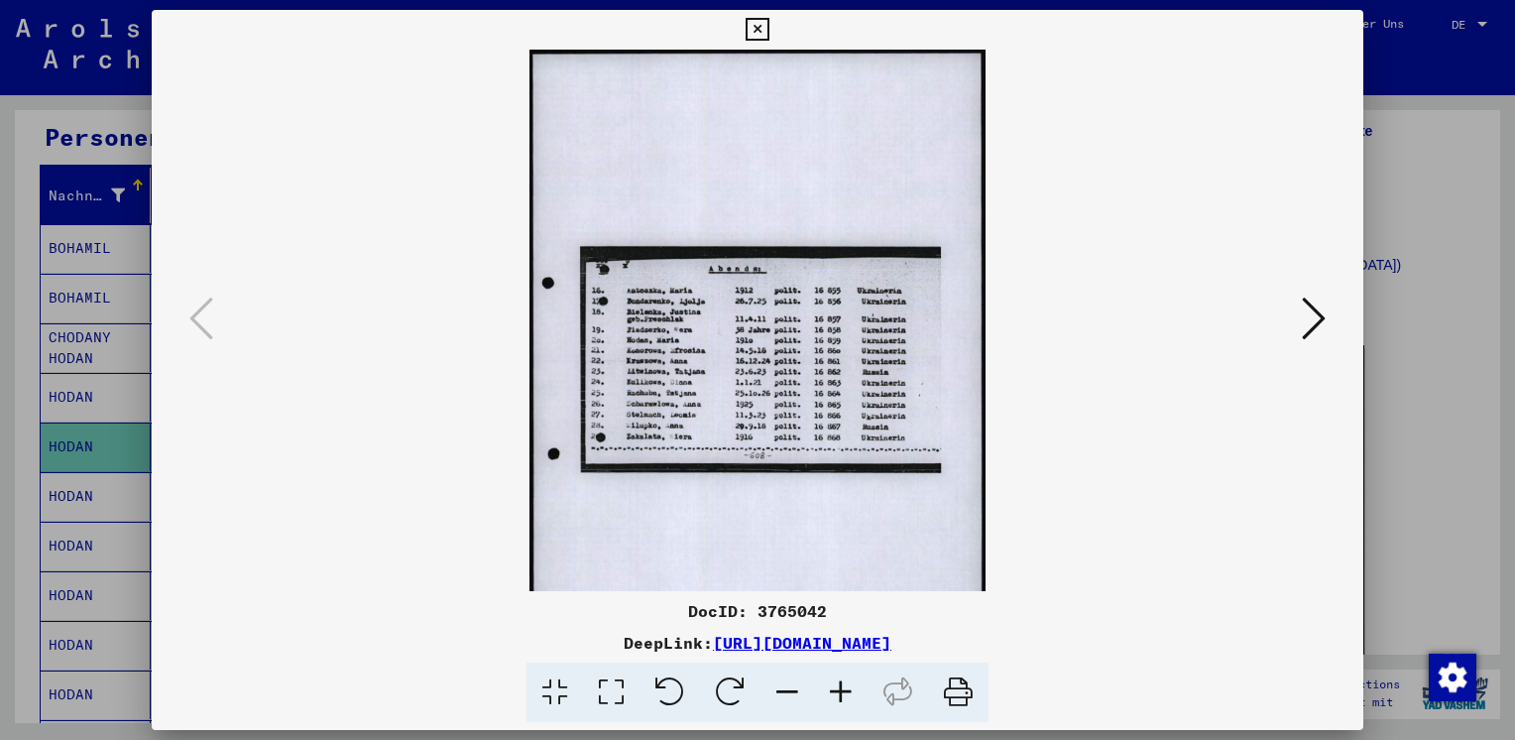
click at [836, 681] on icon at bounding box center [841, 692] width 54 height 60
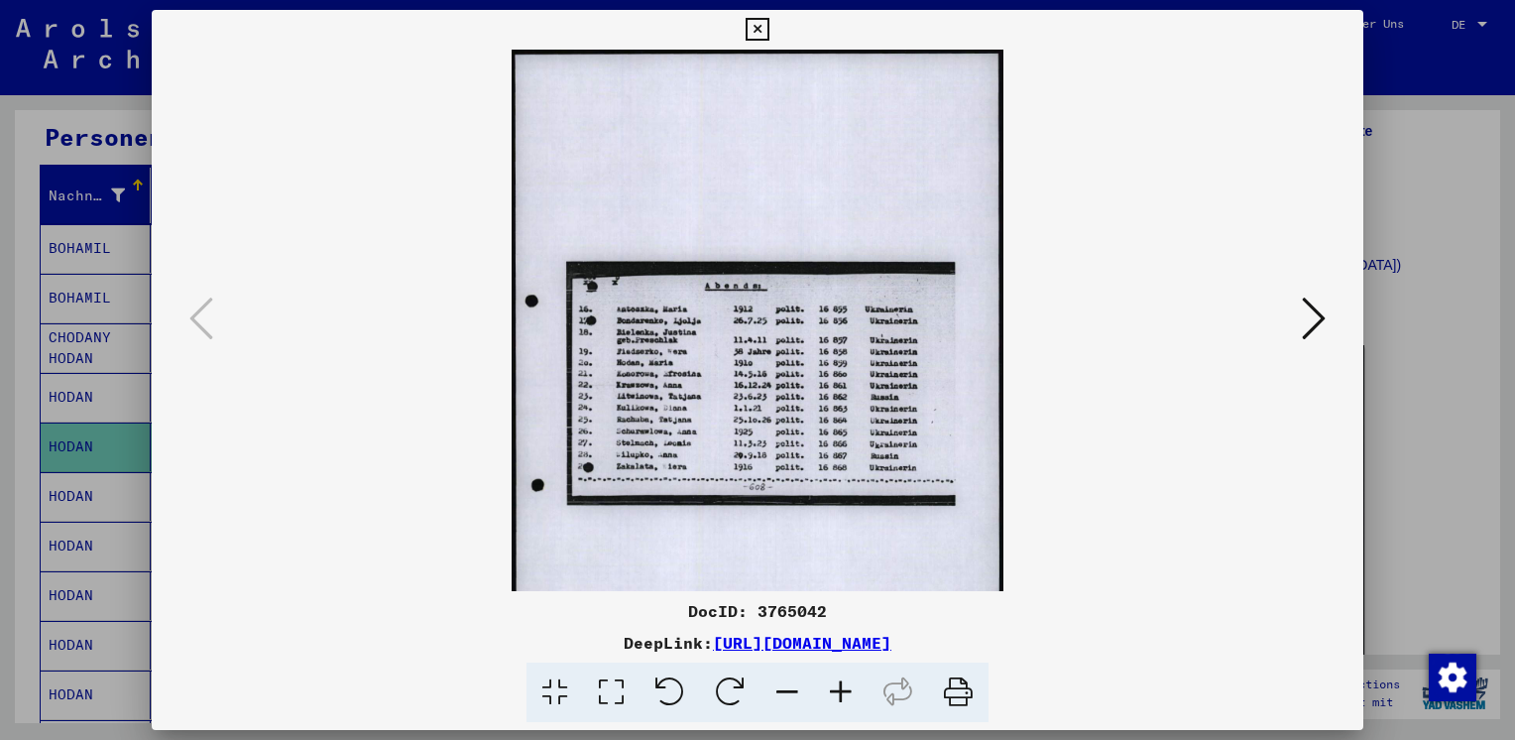
click at [836, 693] on icon at bounding box center [841, 692] width 54 height 60
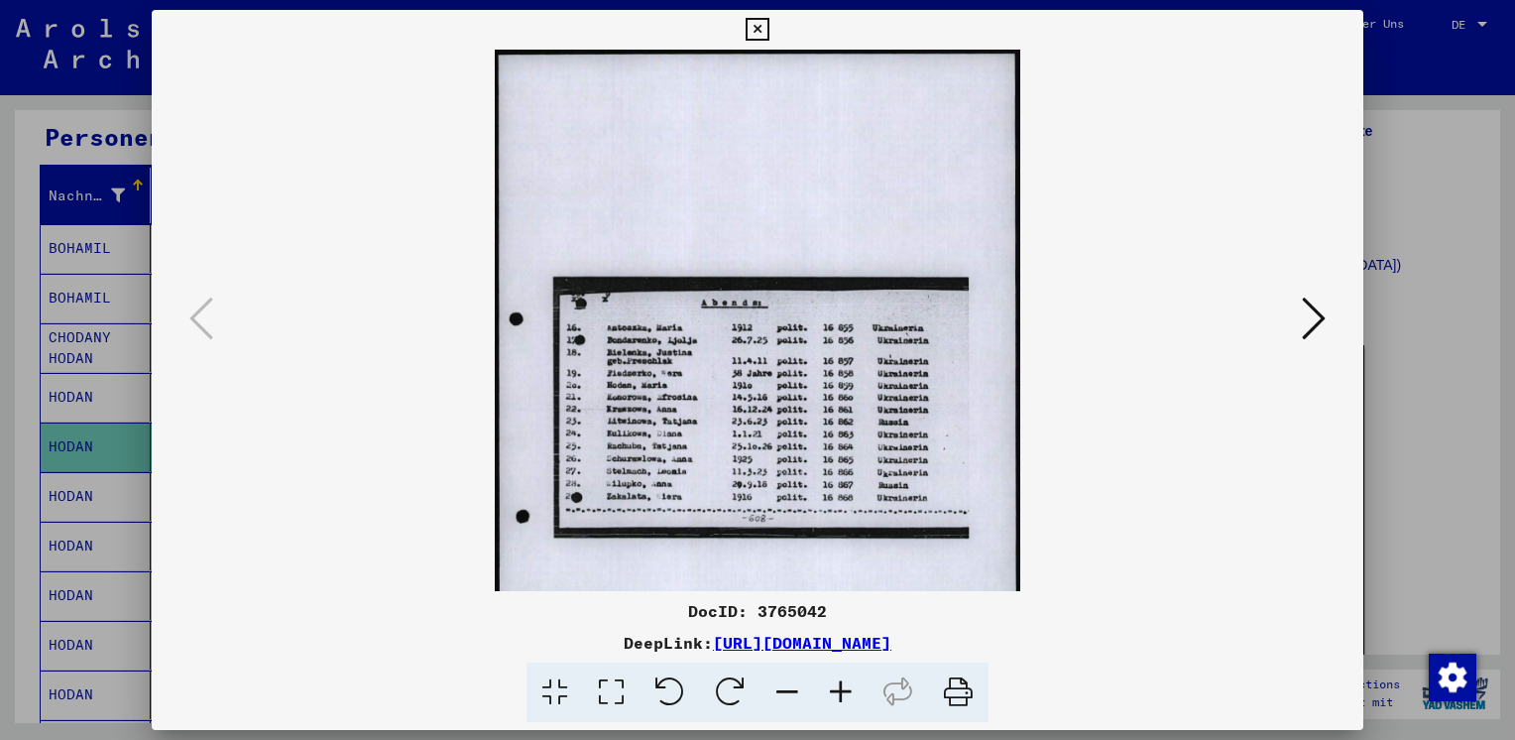
click at [836, 693] on icon at bounding box center [841, 692] width 54 height 60
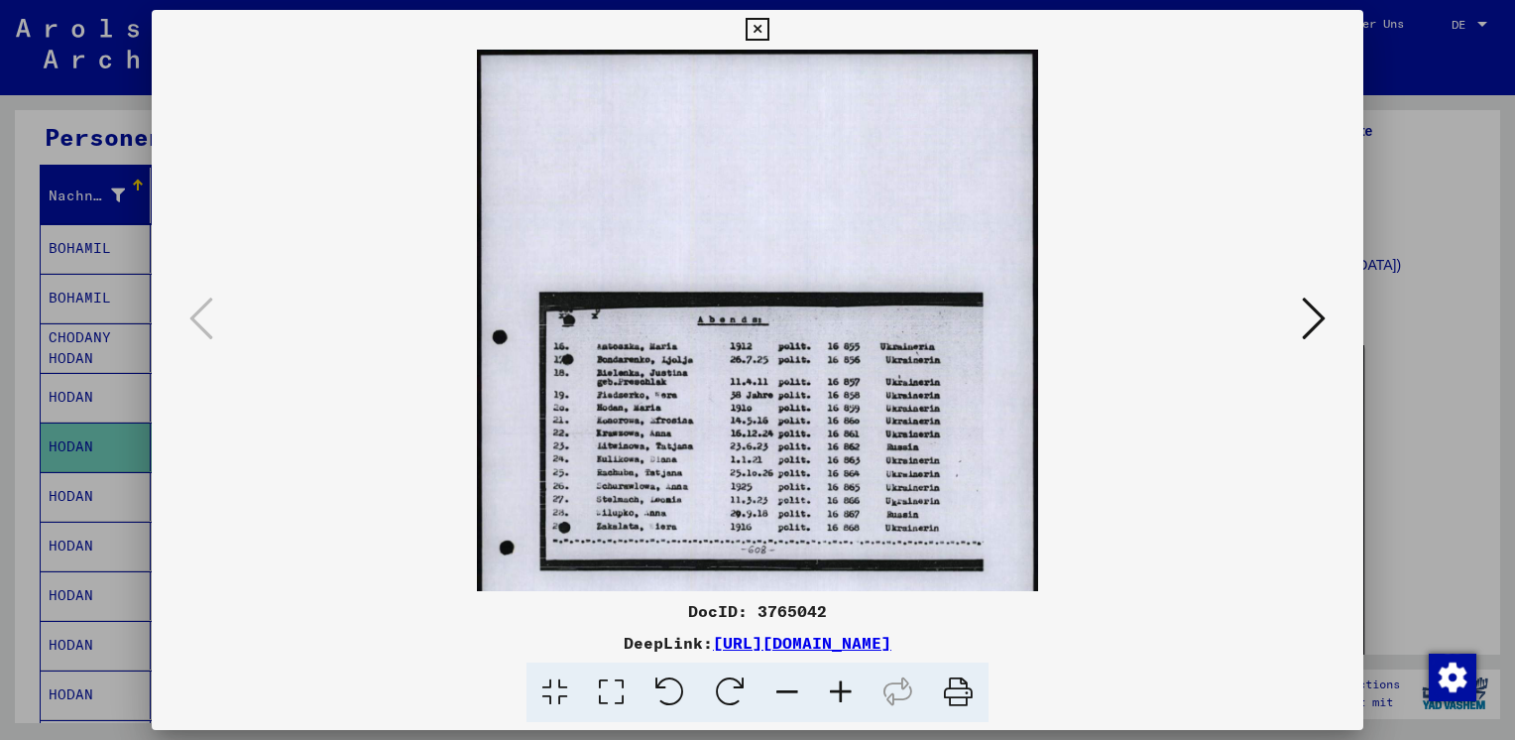
click at [836, 693] on icon at bounding box center [841, 692] width 54 height 60
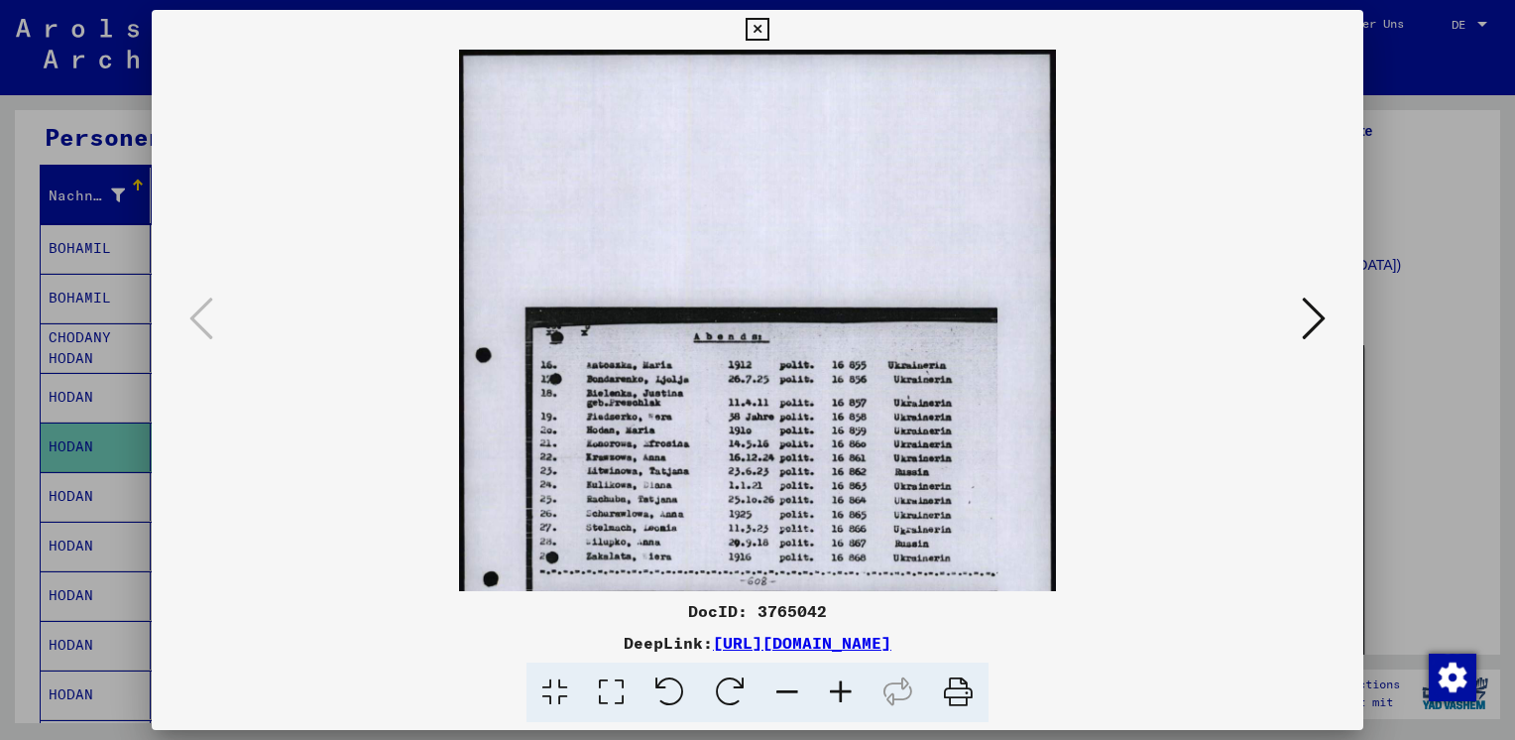
click at [836, 693] on icon at bounding box center [841, 692] width 54 height 60
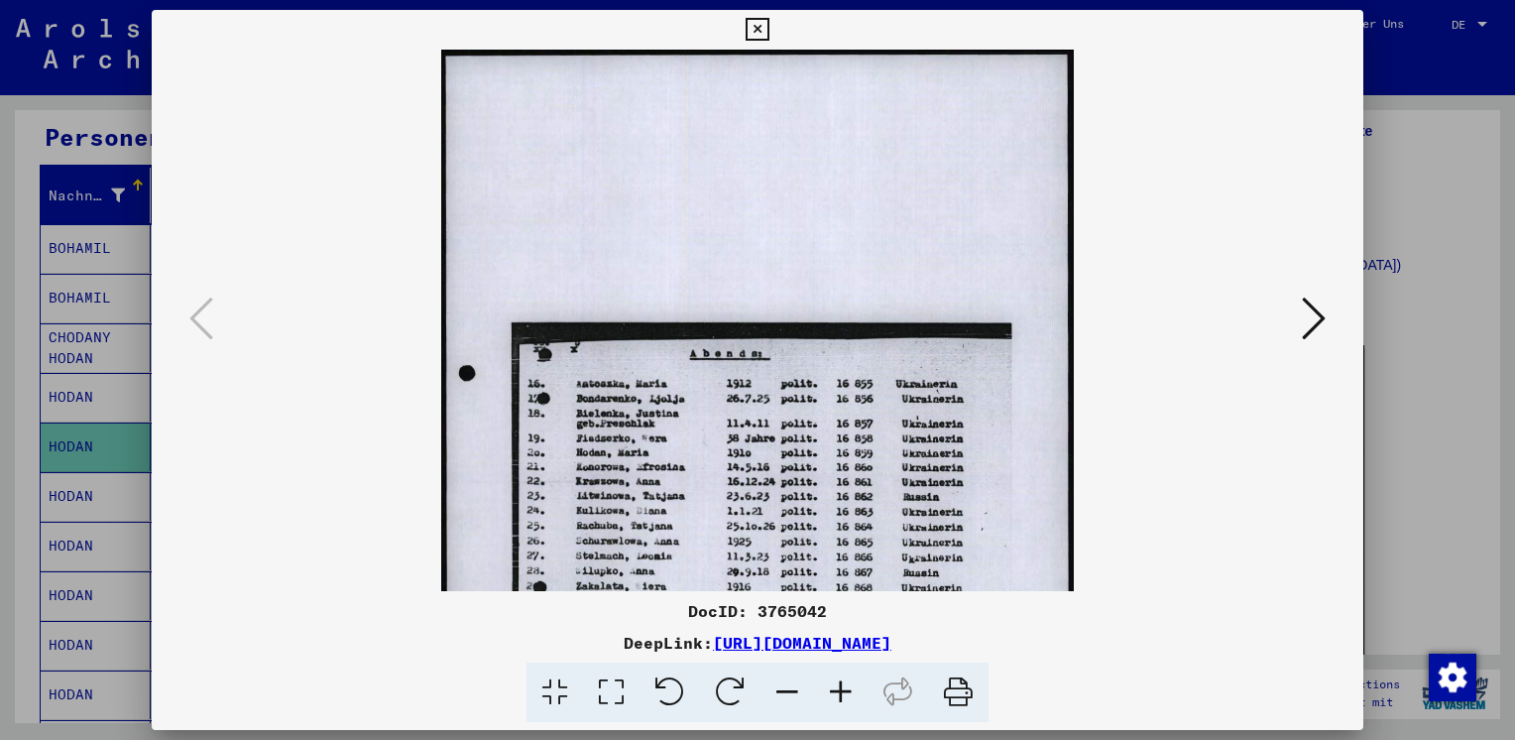
drag, startPoint x: 757, startPoint y: 26, endPoint x: 692, endPoint y: 85, distance: 88.4
click at [756, 26] on icon at bounding box center [757, 30] width 23 height 24
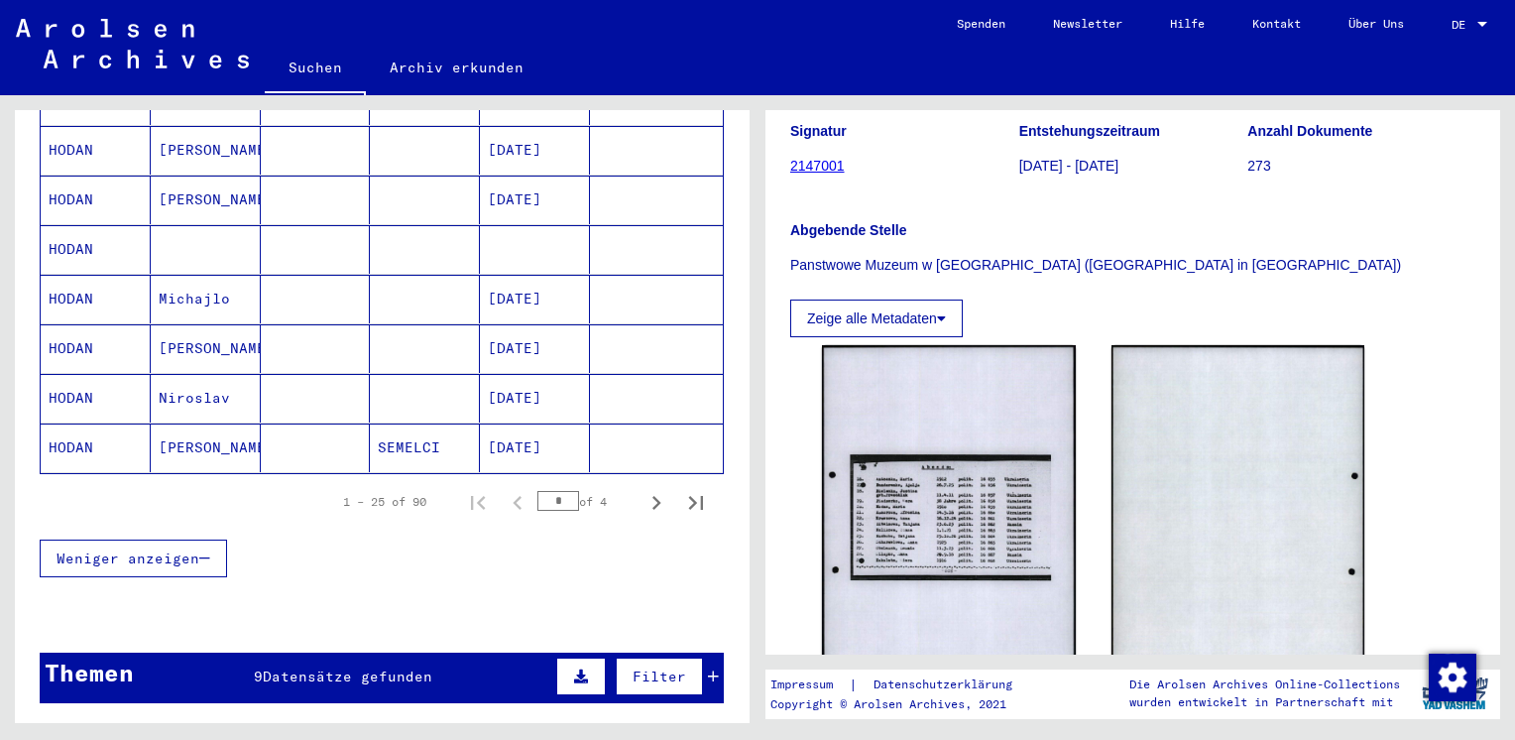
scroll to position [1190, 0]
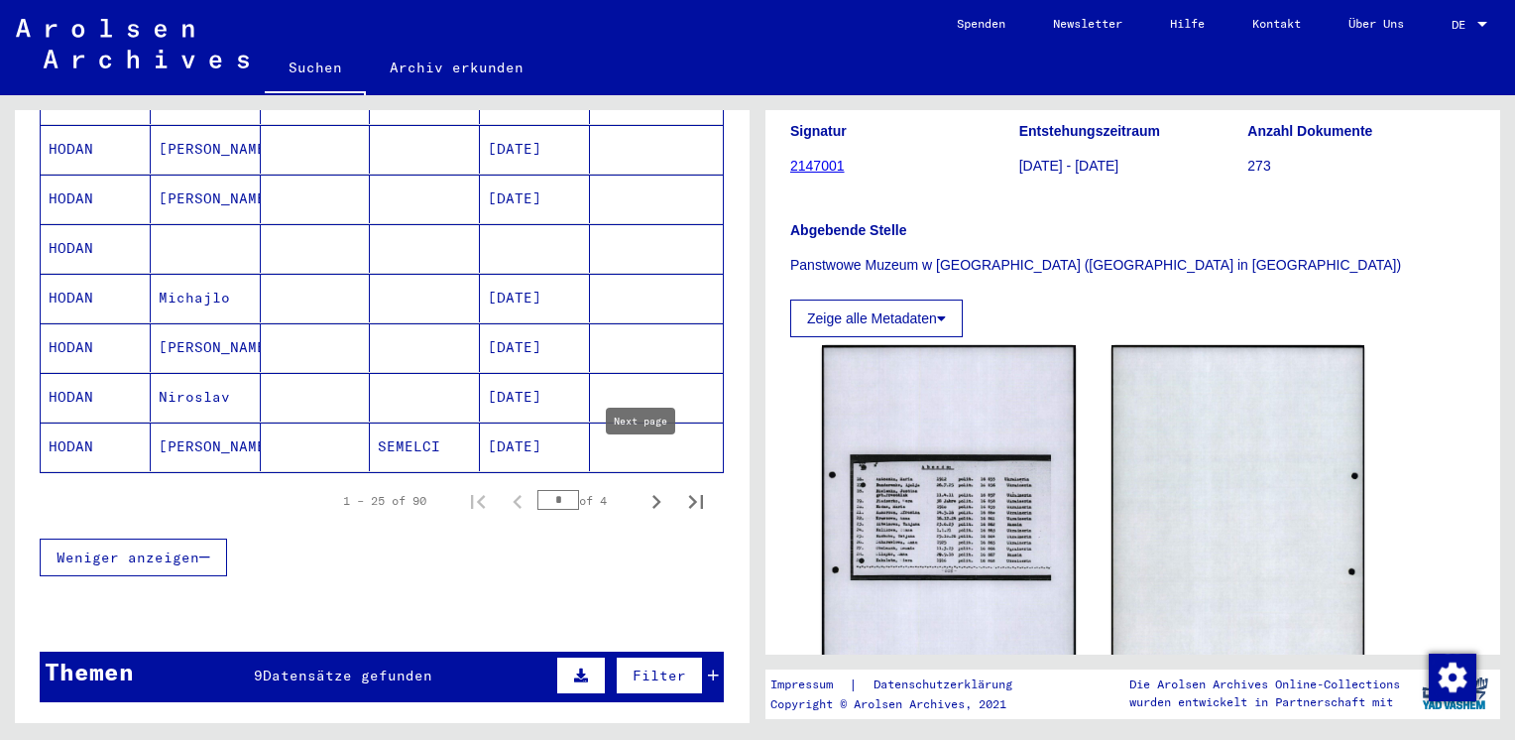
click at [652, 495] on icon "Next page" at bounding box center [656, 502] width 9 height 14
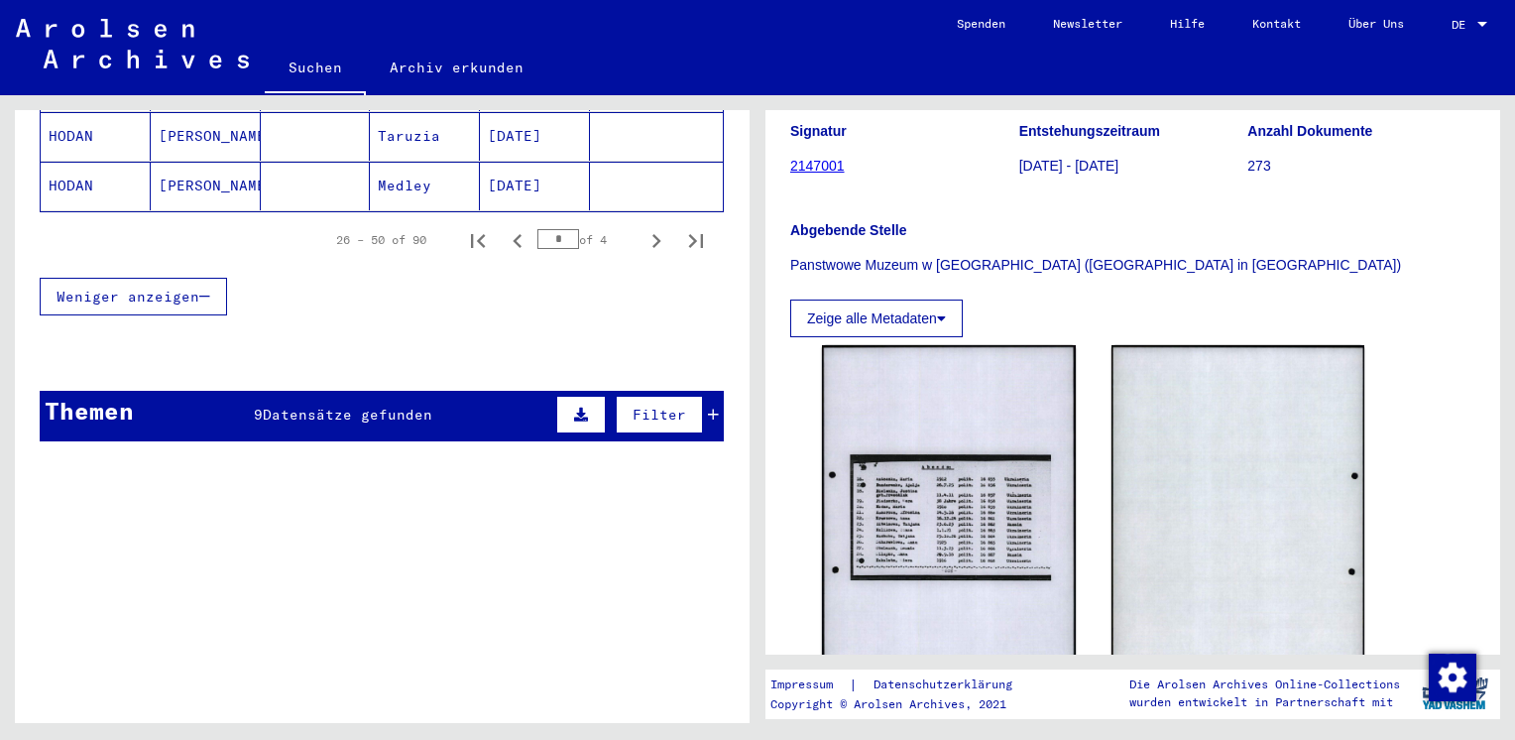
scroll to position [1487, 0]
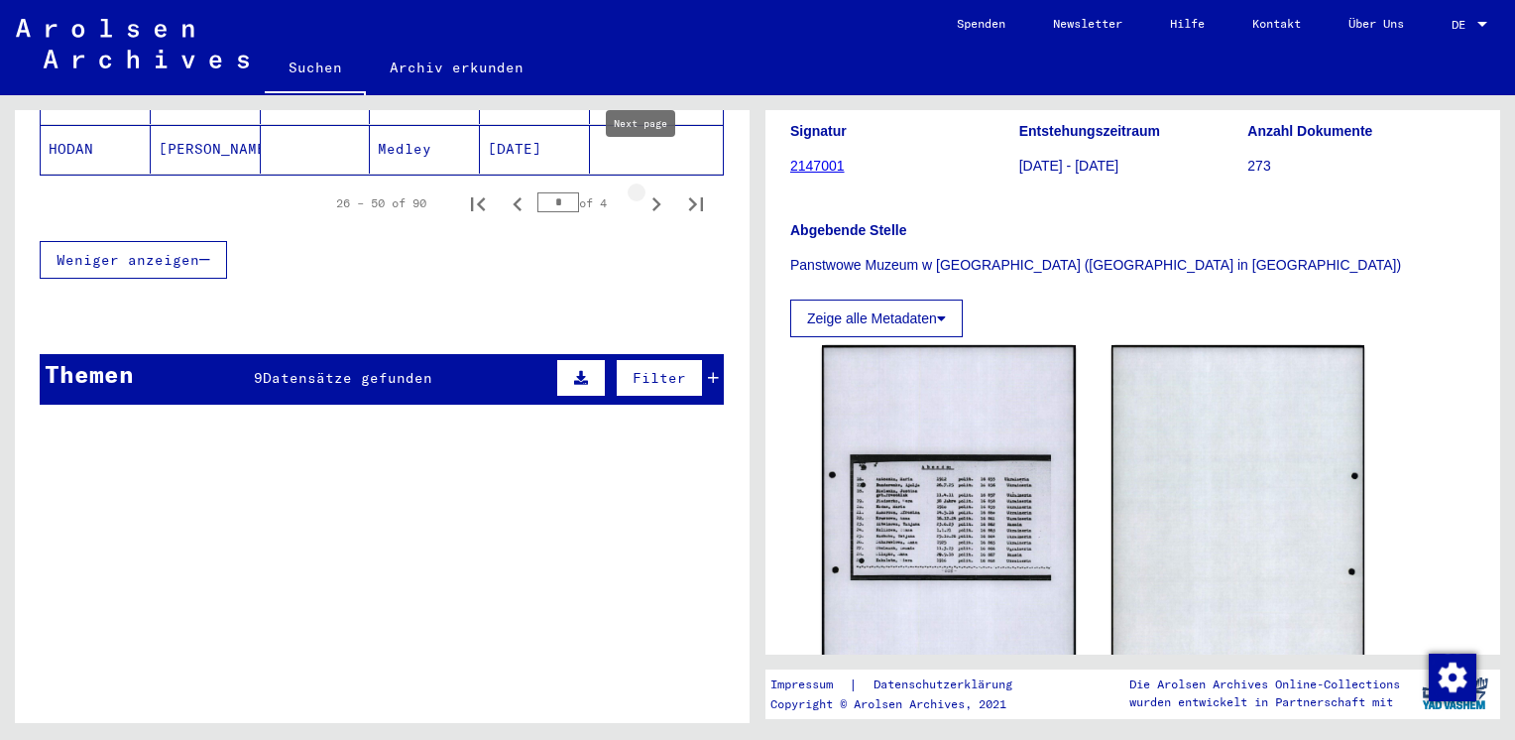
drag, startPoint x: 642, startPoint y: 172, endPoint x: 628, endPoint y: 177, distance: 15.7
click at [652, 197] on icon "Next page" at bounding box center [656, 204] width 9 height 14
click at [642, 190] on icon "Next page" at bounding box center [656, 204] width 28 height 28
type input "*"
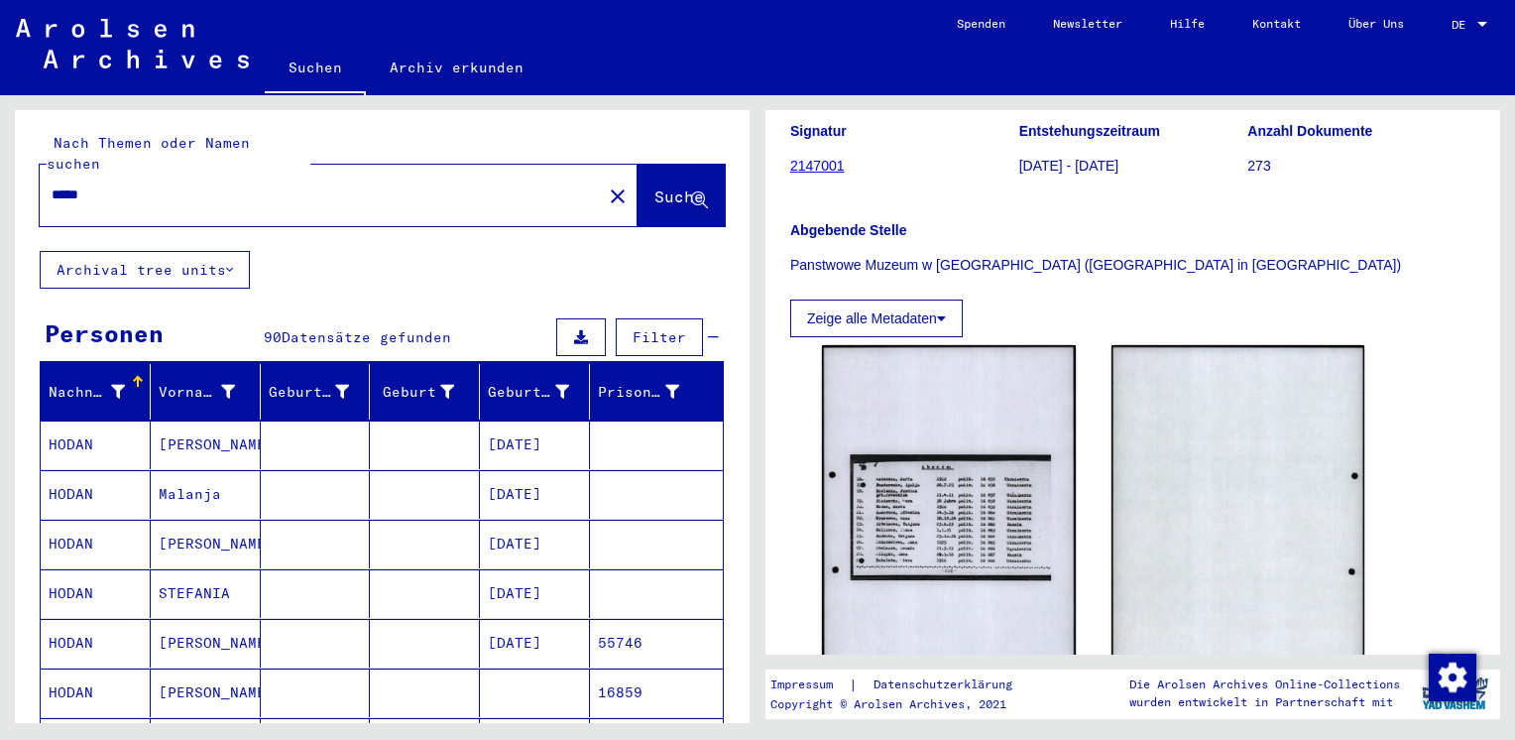
scroll to position [0, 0]
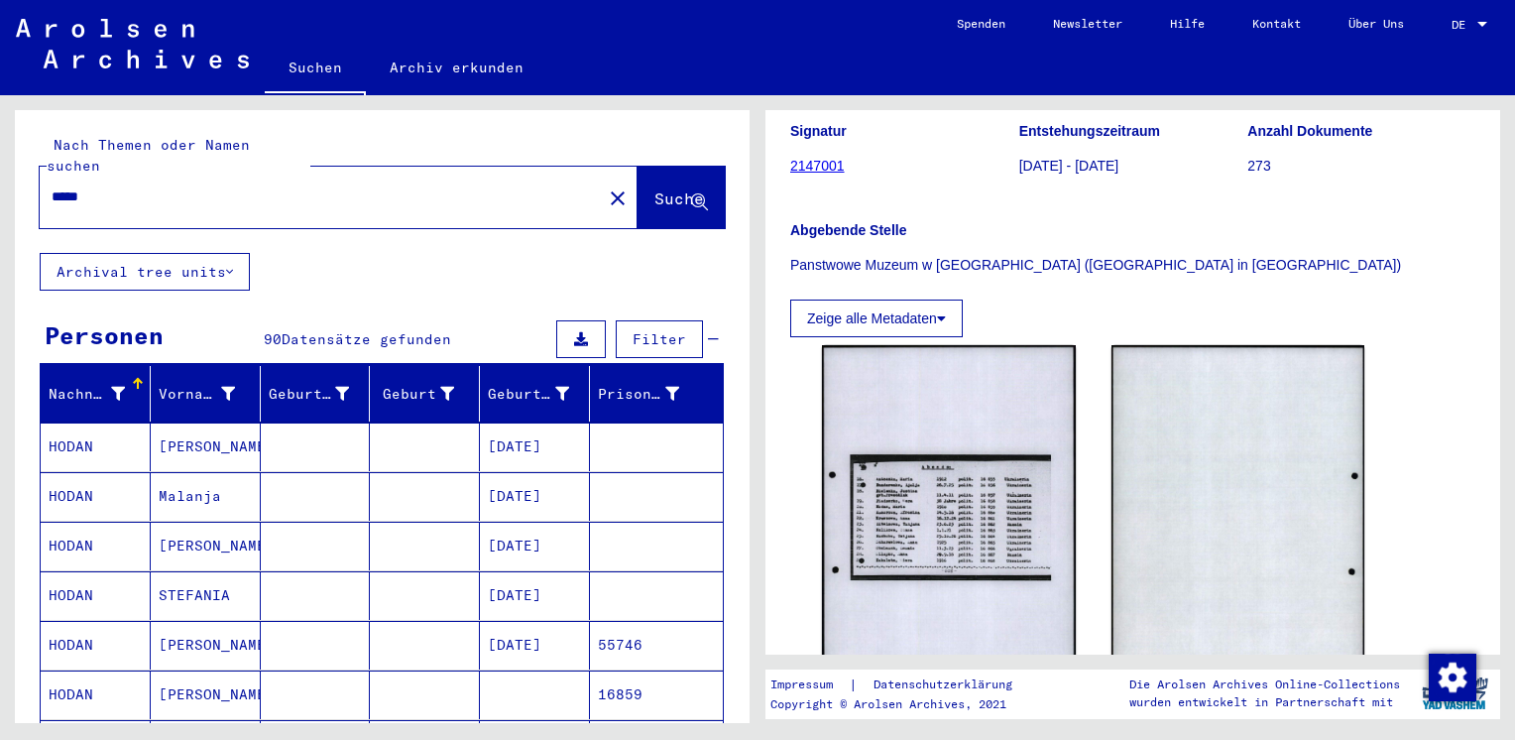
drag, startPoint x: 135, startPoint y: 179, endPoint x: -4, endPoint y: 180, distance: 138.8
click at [0, 180] on html "Suchen Archiv erkunden Spenden Newsletter Hilfe Kontakt Über Uns Suchen Archiv …" at bounding box center [757, 370] width 1515 height 740
type input "********"
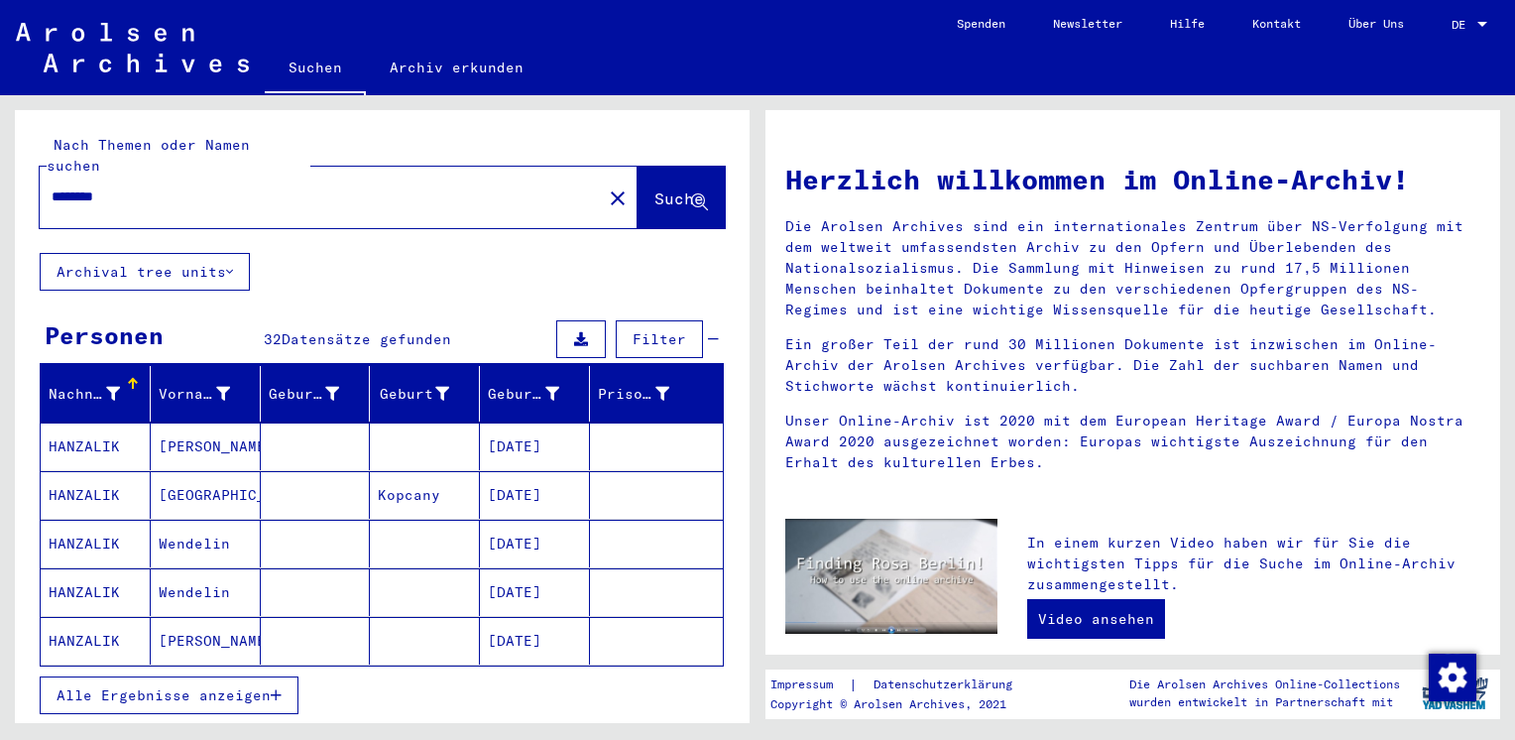
scroll to position [111, 0]
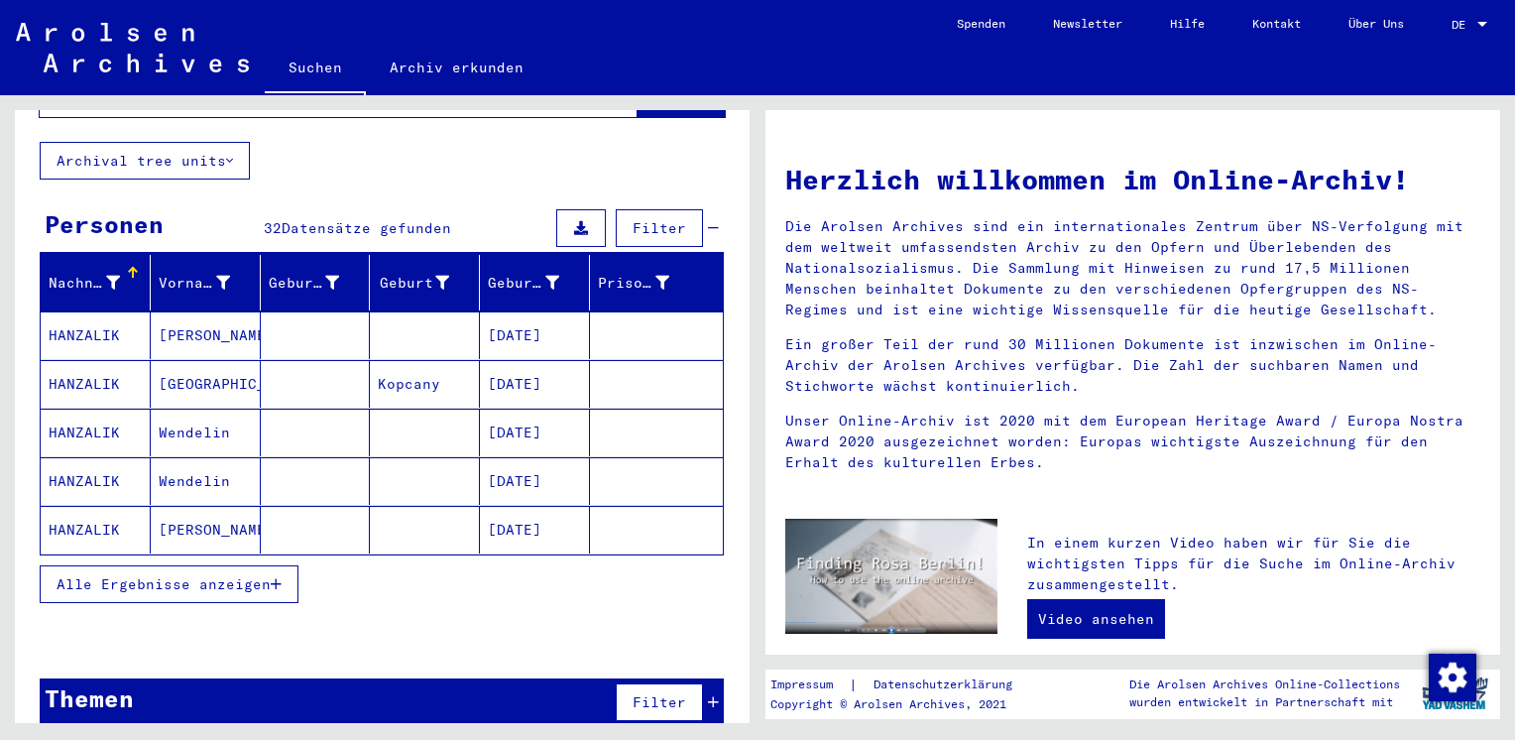
click at [107, 506] on mat-cell "HANZALIK" at bounding box center [96, 530] width 110 height 48
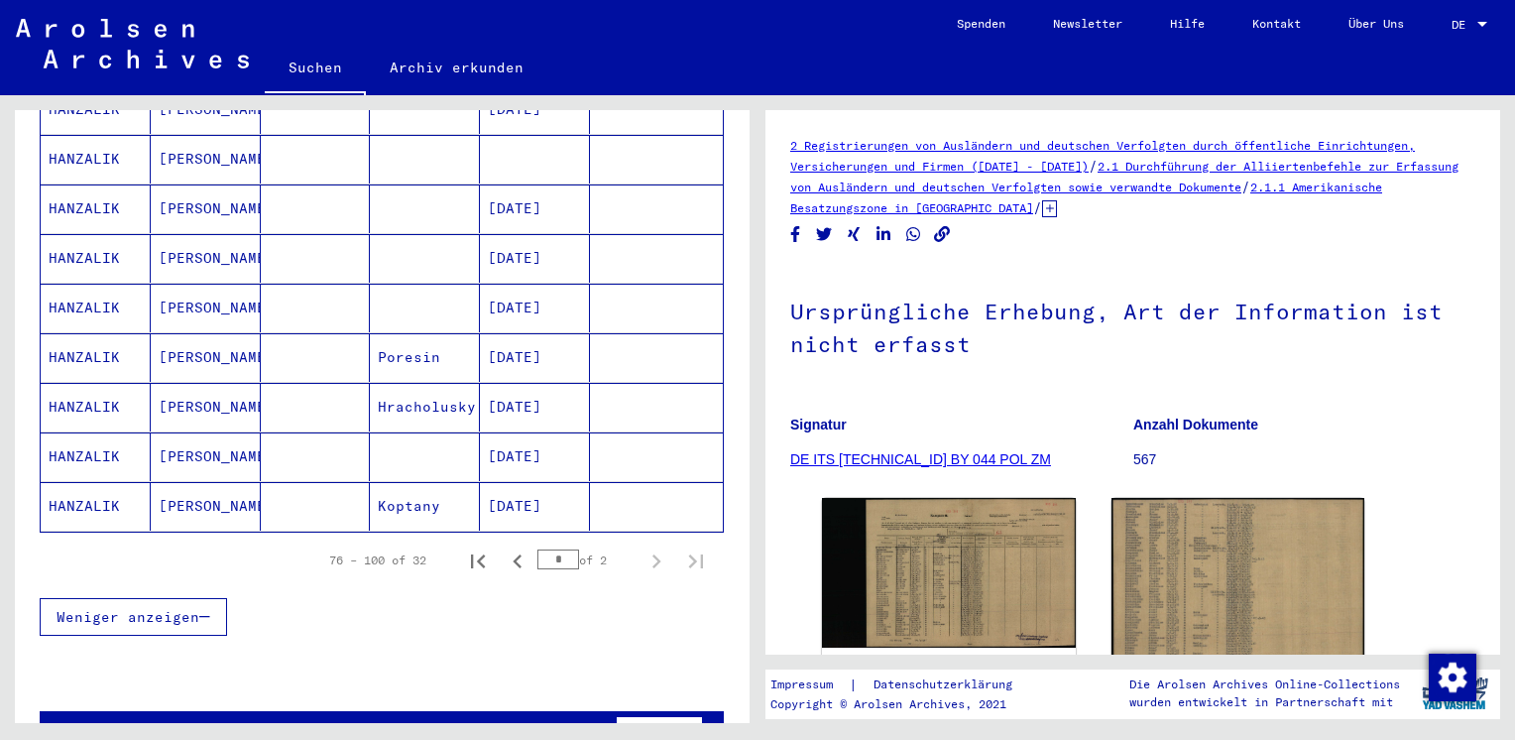
scroll to position [1154, 0]
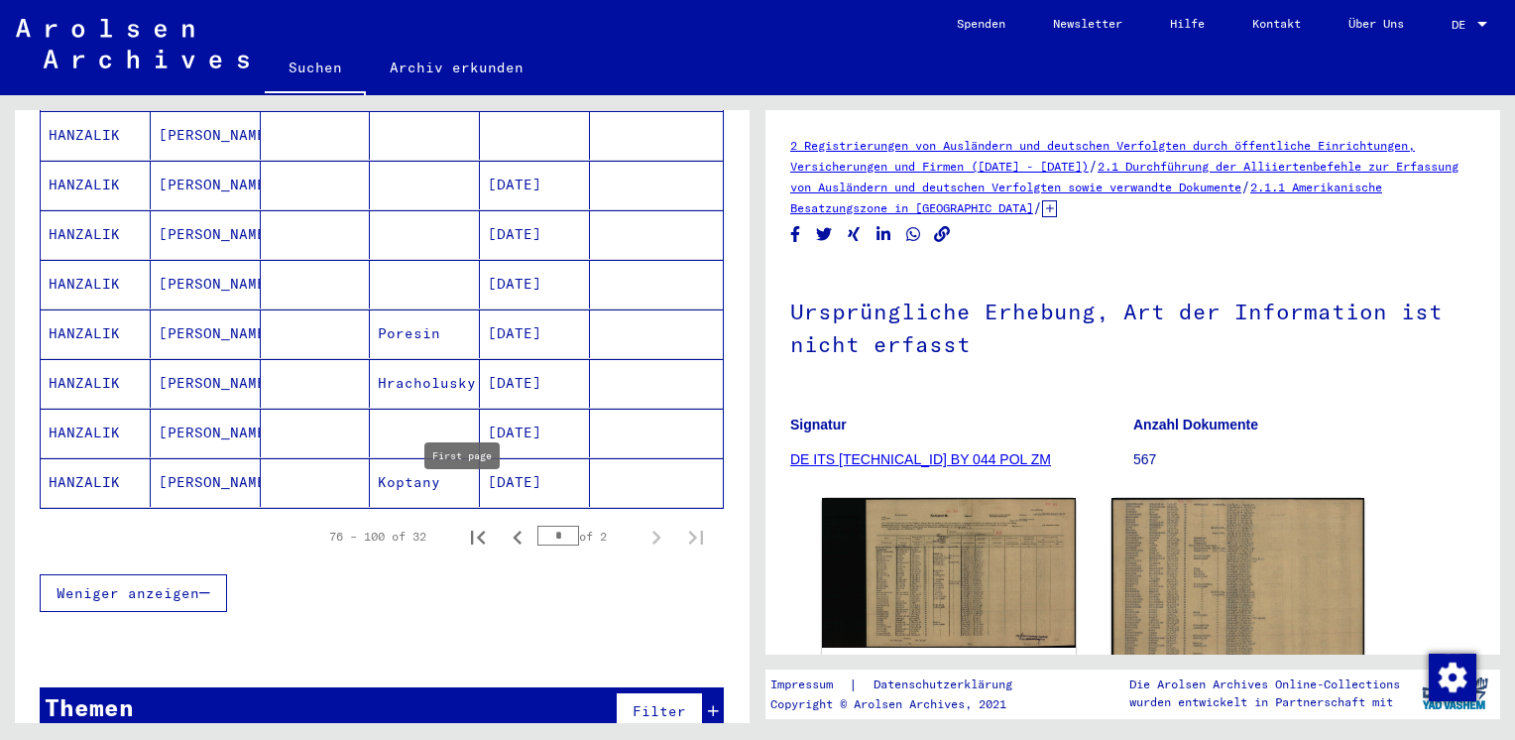
click at [475, 523] on icon "First page" at bounding box center [478, 537] width 28 height 28
click at [652, 530] on icon "Next page" at bounding box center [656, 537] width 9 height 14
type input "*"
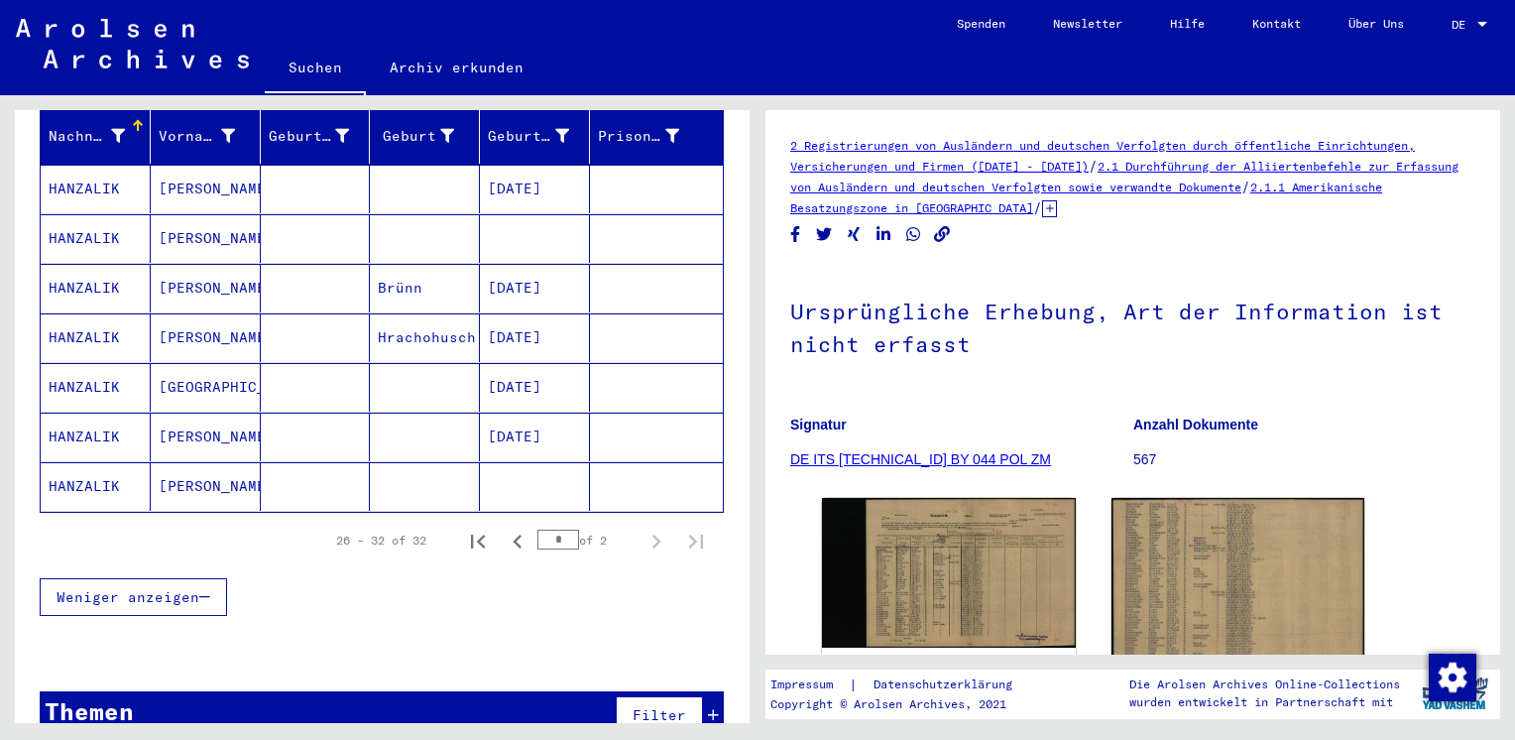
scroll to position [270, 0]
